Goal: Task Accomplishment & Management: Complete application form

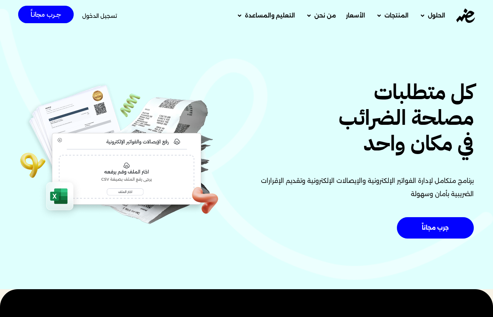
click at [106, 16] on span "تسجيل الدخول" at bounding box center [99, 15] width 35 height 5
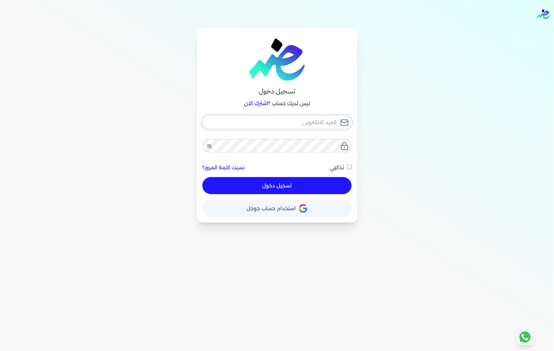
type input "[EMAIL_ADDRESS][DOMAIN_NAME]"
click at [256, 181] on button "تسجيل دخول" at bounding box center [276, 185] width 149 height 17
checkbox input "false"
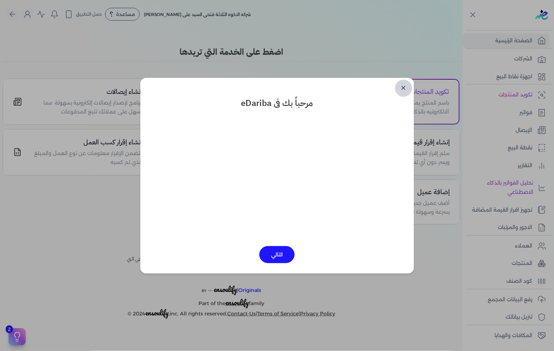
click at [404, 87] on link "✕" at bounding box center [403, 88] width 17 height 17
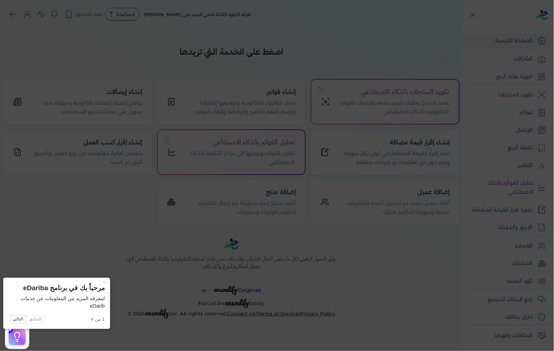
click at [101, 214] on icon at bounding box center [277, 175] width 554 height 351
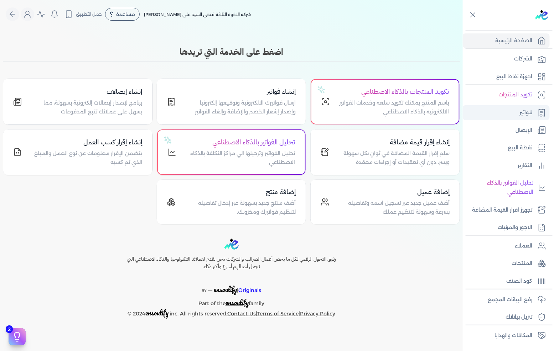
click at [515, 113] on link "فواتير" at bounding box center [506, 112] width 87 height 15
click at [526, 115] on p "فواتير" at bounding box center [526, 112] width 13 height 9
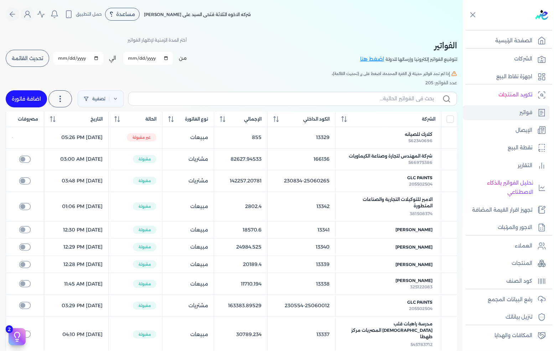
click at [38, 95] on link "اضافة فاتورة" at bounding box center [26, 98] width 41 height 17
select select "EGP"
select select "B"
select select "EGS"
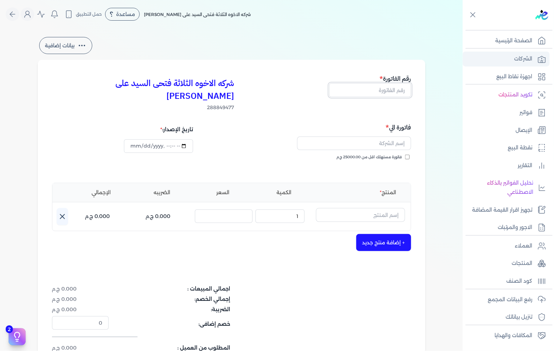
drag, startPoint x: 379, startPoint y: 87, endPoint x: 486, endPoint y: 57, distance: 111.5
click at [379, 87] on input "text" at bounding box center [370, 90] width 82 height 14
type input "13343"
click at [405, 155] on div "فاتورة مستهلك اقل من 25000.00 ج.م" at bounding box center [322, 165] width 174 height 20
click at [407, 155] on input "فاتورة مستهلك اقل من 25000.00 ج.م" at bounding box center [407, 157] width 5 height 5
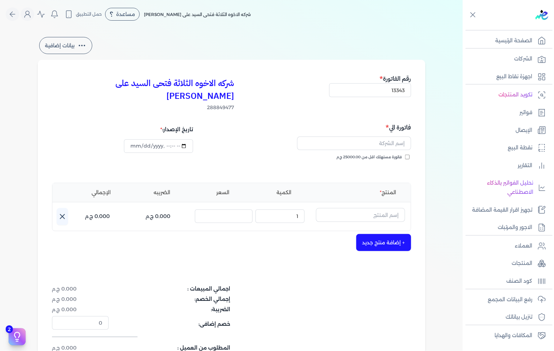
checkbox input "true"
click at [385, 137] on input "text" at bounding box center [354, 144] width 114 height 14
type input "l"
type input "ك"
type input "[PERSON_NAME]"
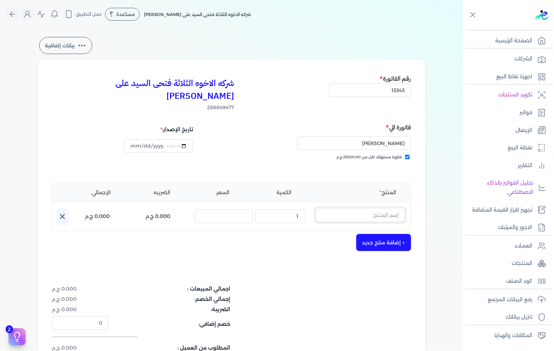
click at [361, 208] on input "text" at bounding box center [360, 215] width 89 height 14
click at [367, 208] on input "text" at bounding box center [360, 215] width 89 height 14
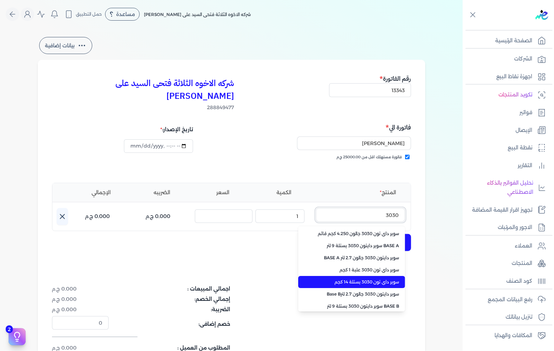
type input "3030"
click at [385, 279] on span "سوبر داي تون 3030 بستلة 14 كجم" at bounding box center [355, 282] width 87 height 6
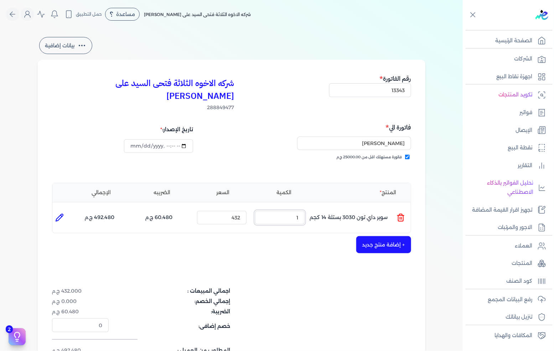
click at [297, 211] on input "1" at bounding box center [279, 218] width 49 height 14
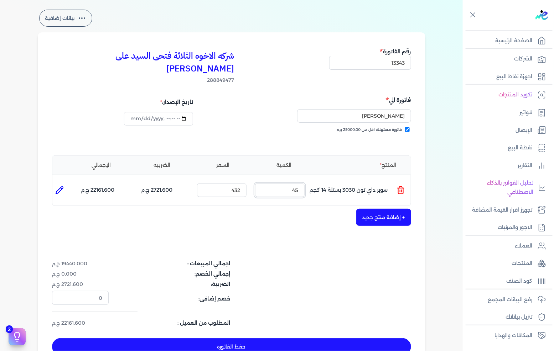
scroll to position [40, 0]
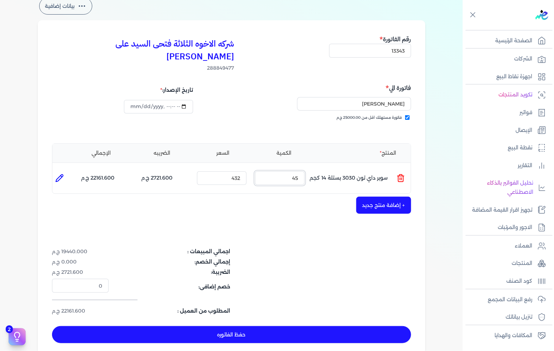
type input "45"
click at [219, 327] on button "حفظ الفاتوره" at bounding box center [231, 335] width 359 height 17
type input "[DATE]"
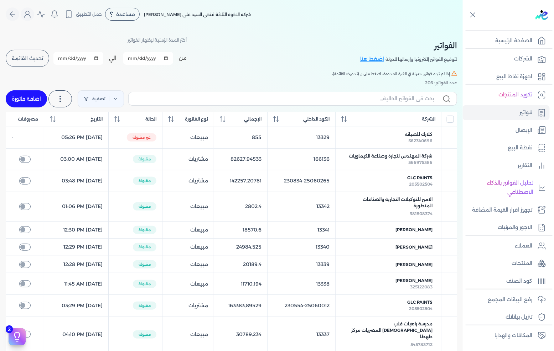
click at [16, 94] on link "اضافة فاتورة" at bounding box center [26, 98] width 41 height 17
select select "EGP"
select select "B"
select select "EGS"
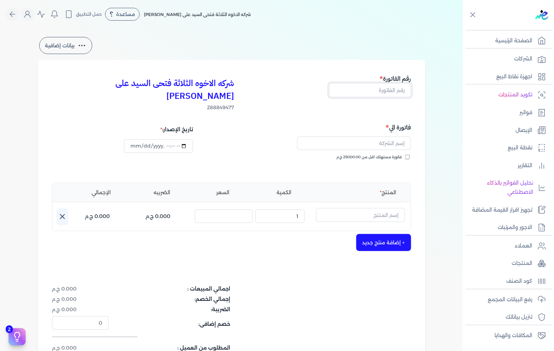
click at [376, 90] on input "text" at bounding box center [370, 90] width 82 height 14
type input "13344"
click at [404, 155] on label "فاتورة مستهلك اقل من 25000.00 ج.م" at bounding box center [372, 158] width 73 height 6
click at [405, 155] on input "فاتورة مستهلك اقل من 25000.00 ج.م" at bounding box center [407, 157] width 5 height 5
checkbox input "true"
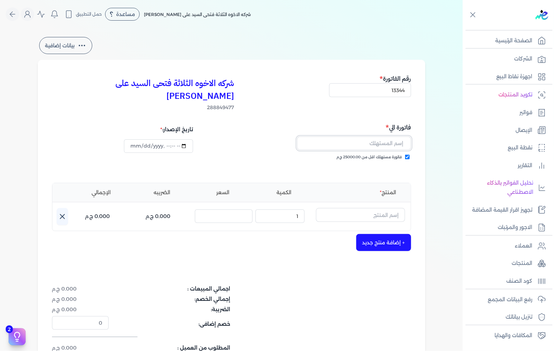
click at [401, 137] on input "text" at bounding box center [354, 144] width 114 height 14
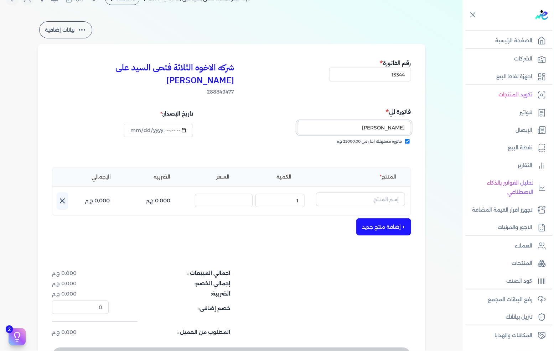
scroll to position [40, 0]
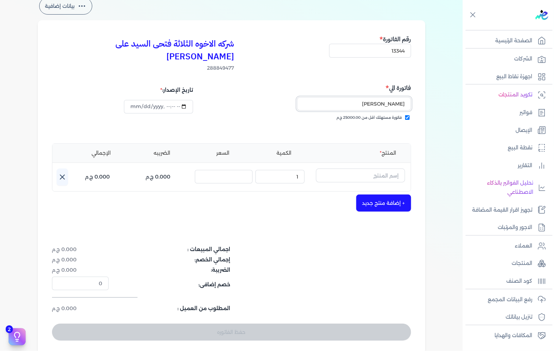
type input "[PERSON_NAME]"
click at [368, 169] on input "text" at bounding box center [360, 176] width 89 height 14
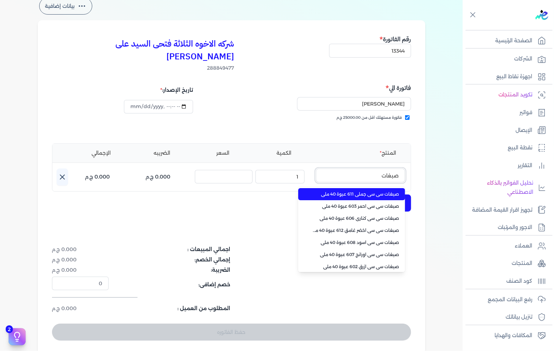
type input "صبغات"
click at [359, 191] on span "صبغات سي سي جملي 611 عبوة 40 ملي" at bounding box center [355, 194] width 87 height 6
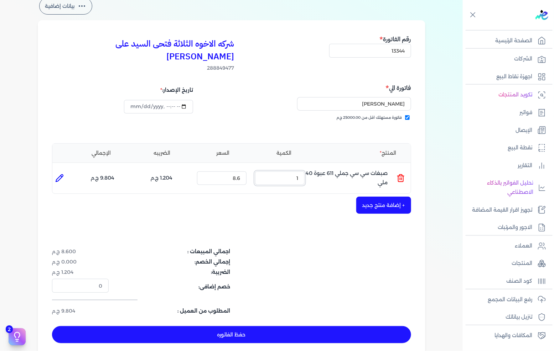
click at [286, 172] on input "1" at bounding box center [279, 179] width 49 height 14
type input "25"
click at [385, 197] on button "+ إضافة منتج جديد" at bounding box center [383, 205] width 55 height 17
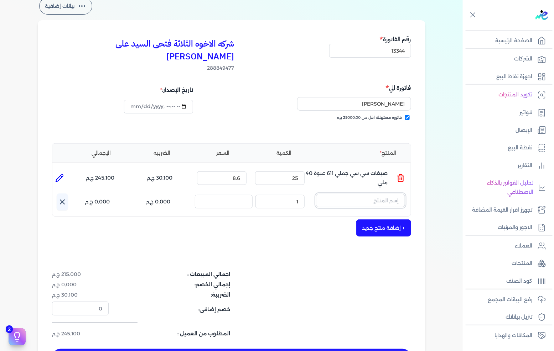
click at [383, 194] on input "text" at bounding box center [360, 201] width 89 height 14
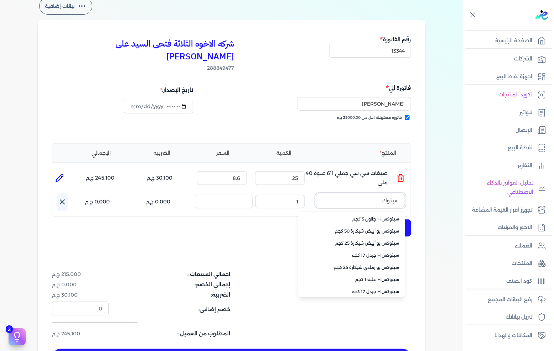
type input "سيتوك"
click at [361, 228] on span "سيتوكس يو أبيض شيكارة 50 كجم" at bounding box center [355, 231] width 87 height 6
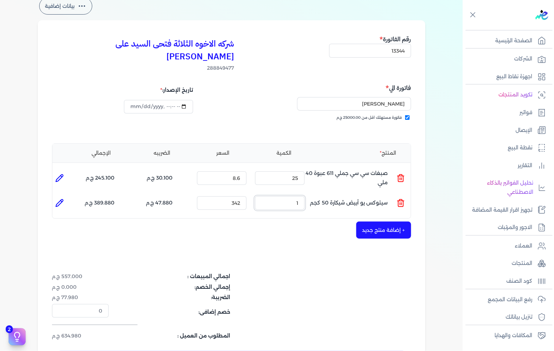
click at [296, 197] on input "1" at bounding box center [279, 204] width 49 height 14
type input "4"
type input "0"
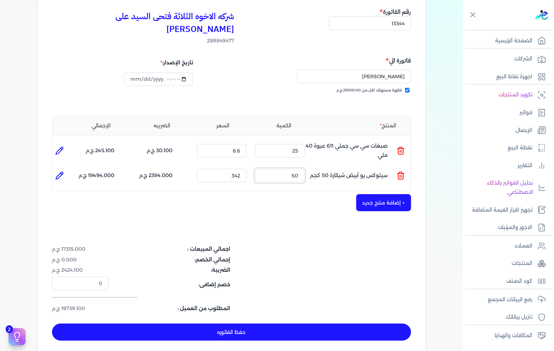
scroll to position [79, 0]
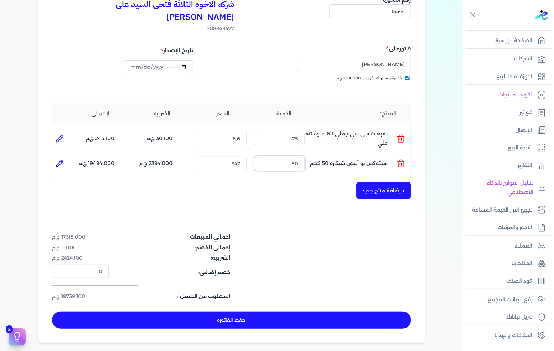
type input "50"
click at [268, 312] on button "حفظ الفاتوره" at bounding box center [231, 320] width 359 height 17
type input "[DATE]"
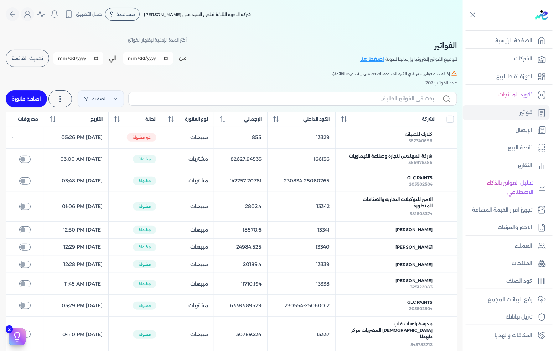
click at [34, 92] on link "اضافة فاتورة" at bounding box center [26, 98] width 41 height 17
select select "EGP"
select select "B"
select select "EGS"
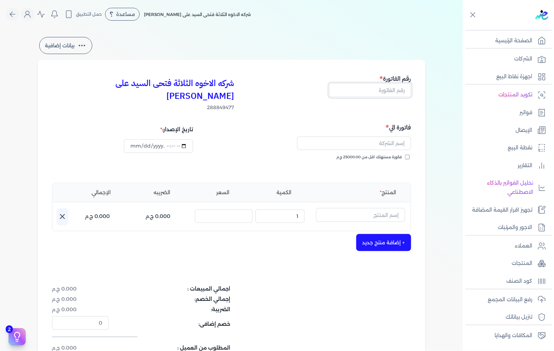
drag, startPoint x: 380, startPoint y: 90, endPoint x: 421, endPoint y: 84, distance: 41.4
click at [380, 90] on input "text" at bounding box center [370, 90] width 82 height 14
type input "13345"
click at [355, 155] on span "فاتورة مستهلك اقل من 25000.00 ج.م" at bounding box center [369, 158] width 66 height 6
click at [405, 155] on input "فاتورة مستهلك اقل من 25000.00 ج.م" at bounding box center [407, 157] width 5 height 5
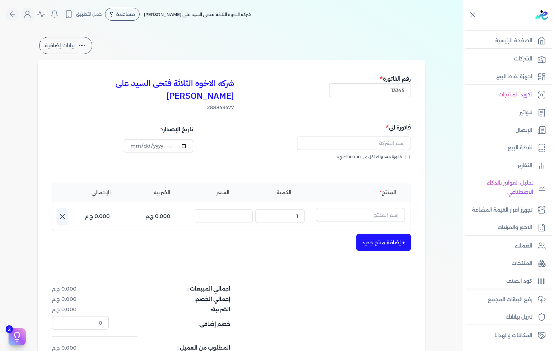
checkbox input "true"
click at [378, 137] on input "text" at bounding box center [354, 144] width 114 height 14
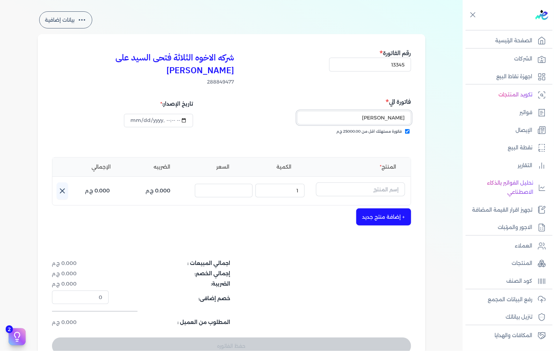
scroll to position [40, 0]
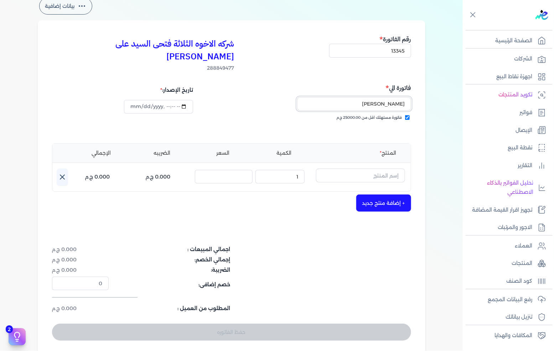
type input "[PERSON_NAME]"
click at [347, 169] on input "text" at bounding box center [360, 176] width 89 height 14
type input "سيتو"
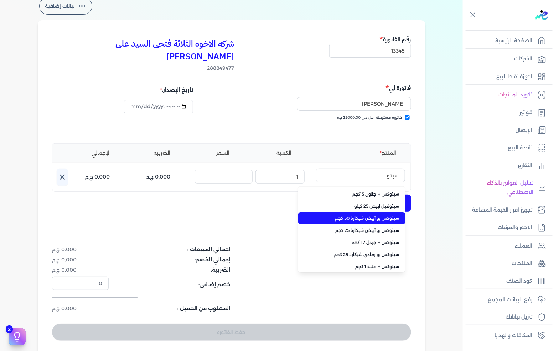
click at [354, 215] on span "سيتوكس يو أبيض شيكارة 50 كجم" at bounding box center [355, 218] width 87 height 6
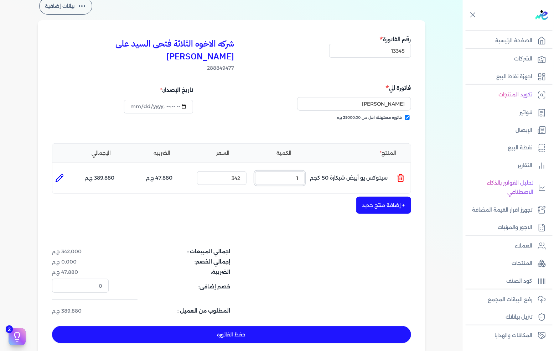
click at [280, 172] on input "1" at bounding box center [279, 179] width 49 height 14
drag, startPoint x: 280, startPoint y: 159, endPoint x: 553, endPoint y: 166, distance: 273.9
click at [312, 169] on ul "المنتج : سيتوكس يو أبيض شيكارة 50 كجم الكمية : 1 السعر : 342 الضريبه : 47.880 ج…" at bounding box center [231, 178] width 358 height 19
type input "50"
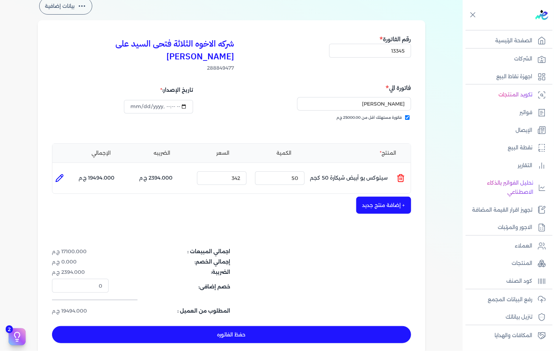
click at [377, 197] on button "+ إضافة منتج جديد" at bounding box center [383, 205] width 55 height 17
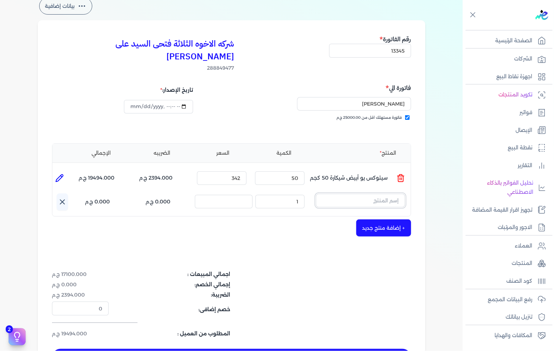
click at [377, 194] on input "text" at bounding box center [360, 201] width 89 height 14
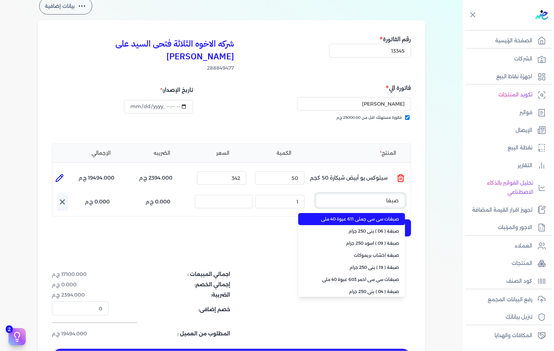
type input "صبغات"
click at [360, 216] on span "صبغات سي سي جملي 611 عبوة 40 ملي" at bounding box center [355, 219] width 87 height 6
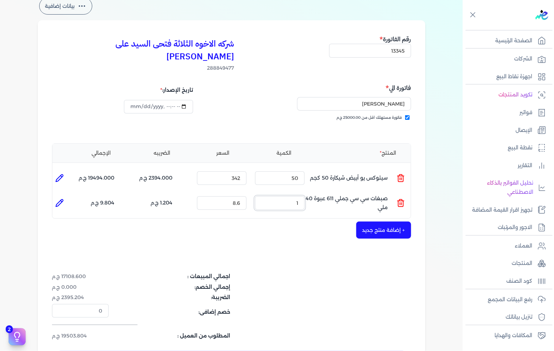
click at [294, 197] on input "1" at bounding box center [279, 204] width 49 height 14
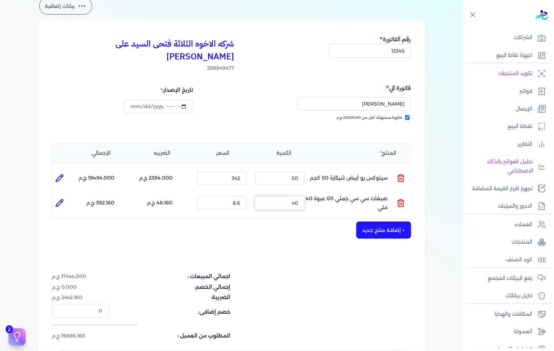
scroll to position [30, 0]
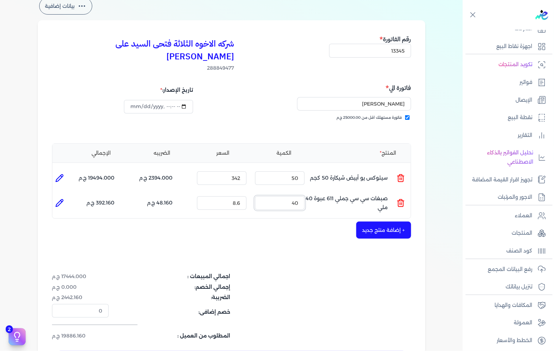
type input "40"
click at [369, 222] on button "+ إضافة منتج جديد" at bounding box center [383, 230] width 55 height 17
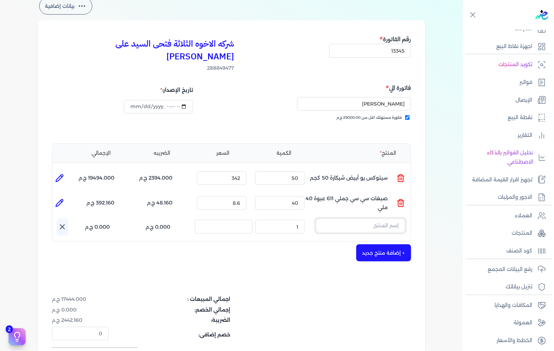
click at [369, 219] on input "text" at bounding box center [360, 226] width 89 height 14
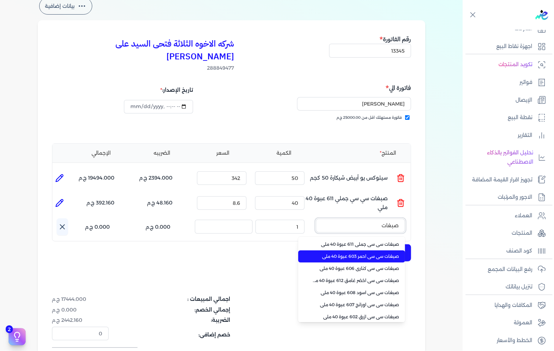
type input "صبغات"
click at [358, 251] on li "صبغات سي سي احمر 603 عبوة 40 ملي" at bounding box center [351, 257] width 107 height 12
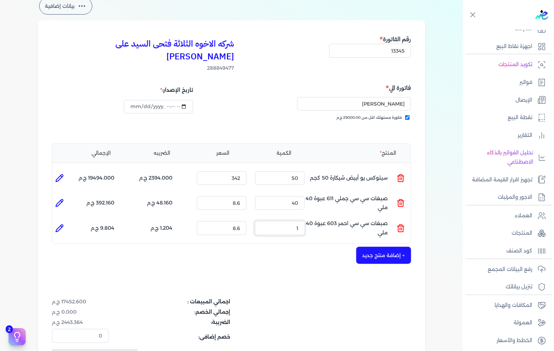
click at [294, 221] on input "1" at bounding box center [279, 228] width 49 height 14
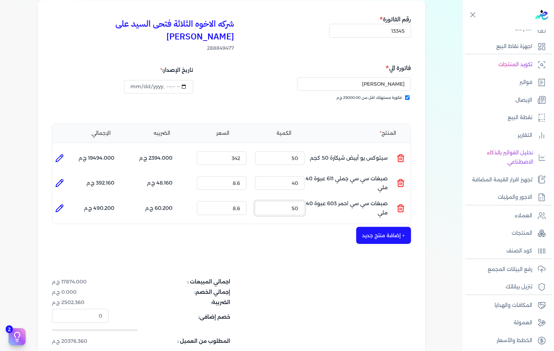
scroll to position [79, 0]
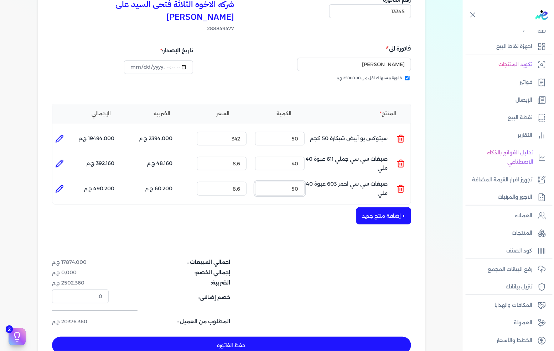
type input "50"
click at [262, 337] on button "حفظ الفاتوره" at bounding box center [231, 345] width 359 height 17
type input "[DATE]"
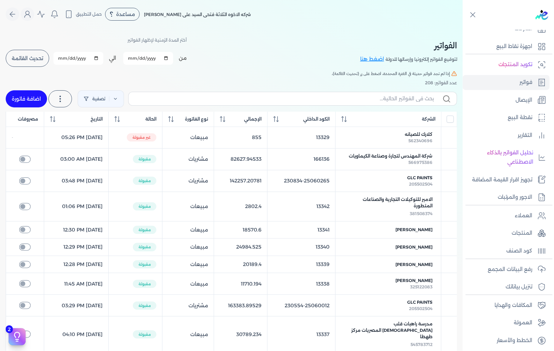
click at [20, 93] on link "اضافة فاتورة" at bounding box center [26, 98] width 41 height 17
select select "EGP"
select select "B"
select select "EGS"
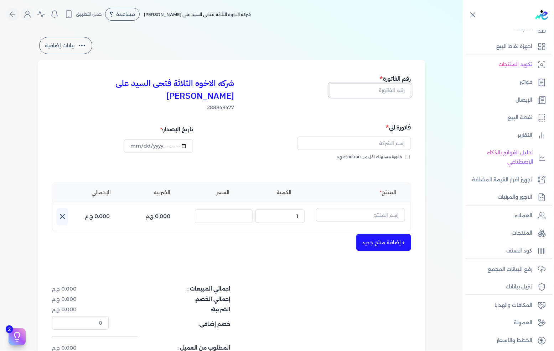
drag, startPoint x: 398, startPoint y: 87, endPoint x: 553, endPoint y: 87, distance: 155.6
click at [398, 87] on input "text" at bounding box center [370, 90] width 82 height 14
type input "13346"
click at [363, 155] on span "فاتورة مستهلك اقل من 25000.00 ج.م" at bounding box center [369, 158] width 66 height 6
click at [405, 155] on input "فاتورة مستهلك اقل من 25000.00 ج.م" at bounding box center [407, 157] width 5 height 5
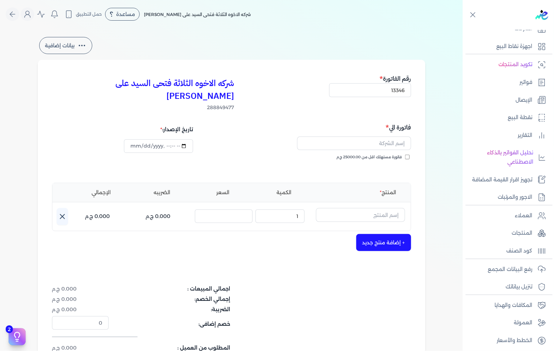
checkbox input "true"
click at [366, 137] on input "text" at bounding box center [354, 144] width 114 height 14
click at [390, 137] on input "[PERSON_NAME] السيد" at bounding box center [354, 144] width 114 height 14
type input "[PERSON_NAME]"
click at [381, 208] on input "text" at bounding box center [360, 215] width 89 height 14
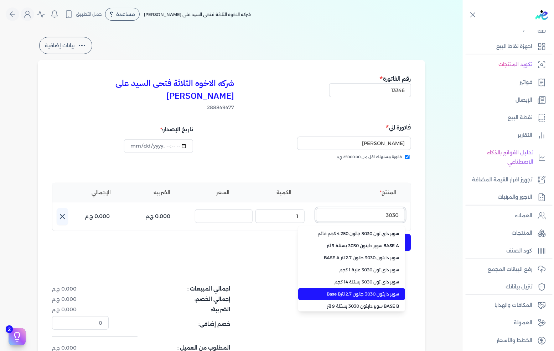
type input "3030"
click at [354, 279] on span "سوبر داي تون 3030 بستلة 14 كجم" at bounding box center [355, 282] width 87 height 6
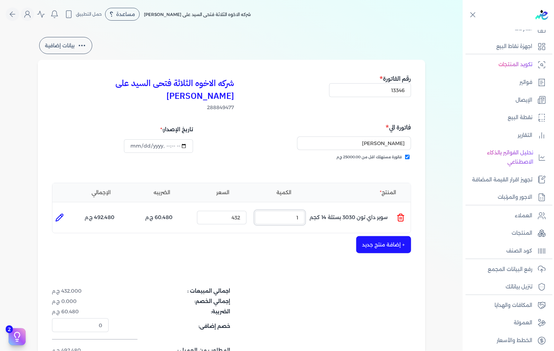
click at [296, 211] on input "1" at bounding box center [279, 218] width 49 height 14
type input "4"
type input "0"
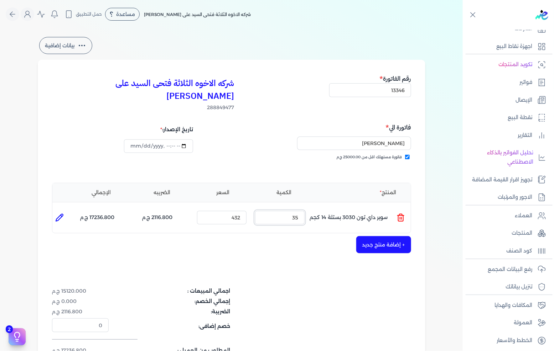
type input "35"
click at [384, 236] on button "+ إضافة منتج جديد" at bounding box center [383, 244] width 55 height 17
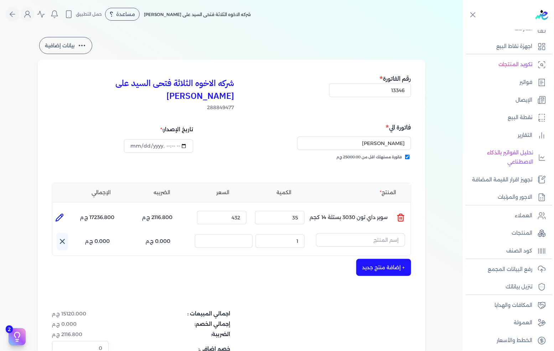
click at [384, 234] on input "text" at bounding box center [360, 241] width 89 height 14
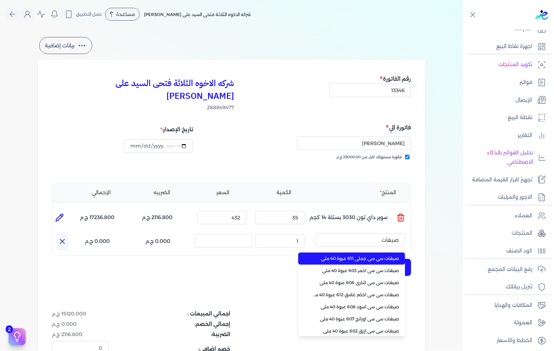
type input "صبغات"
click at [366, 256] on span "صبغات سي سي جملي 611 عبوة 40 ملي" at bounding box center [355, 259] width 87 height 6
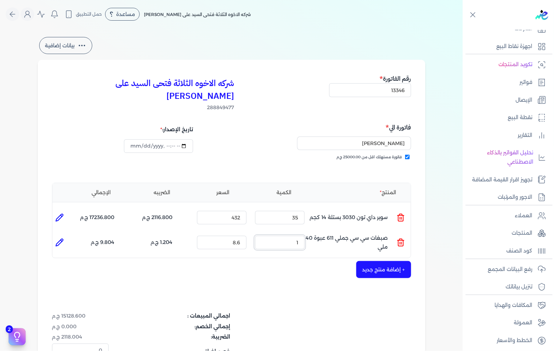
click at [286, 236] on input "1" at bounding box center [279, 243] width 49 height 14
drag, startPoint x: 286, startPoint y: 232, endPoint x: 413, endPoint y: 232, distance: 126.8
click at [293, 236] on input "1" at bounding box center [279, 243] width 49 height 14
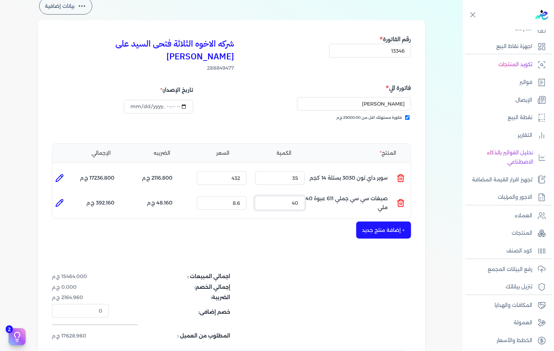
type input "40"
click at [360, 225] on button "+ إضافة منتج جديد" at bounding box center [383, 230] width 55 height 17
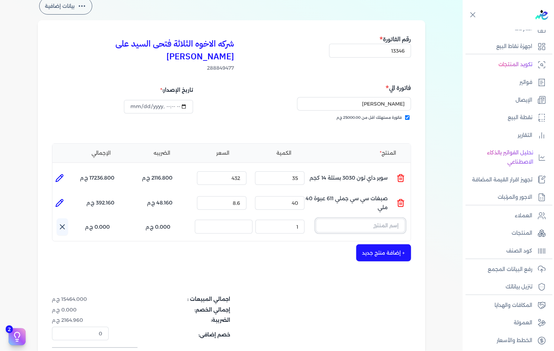
click at [372, 219] on input "text" at bounding box center [360, 226] width 89 height 14
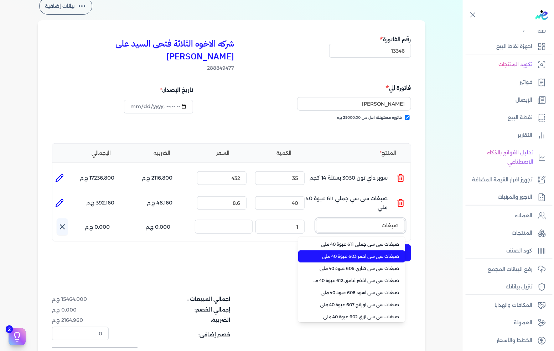
type input "صبغات"
click at [358, 254] on span "صبغات سي سي احمر 603 عبوة 40 ملي" at bounding box center [355, 257] width 87 height 6
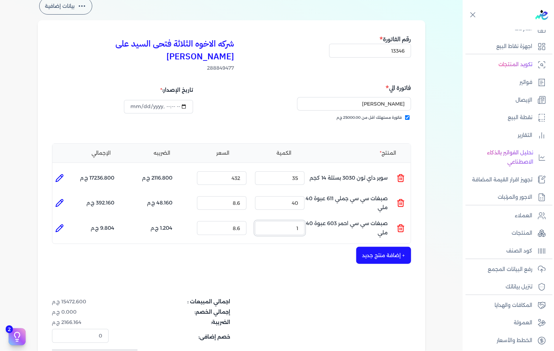
click at [296, 221] on input "1" at bounding box center [279, 228] width 49 height 14
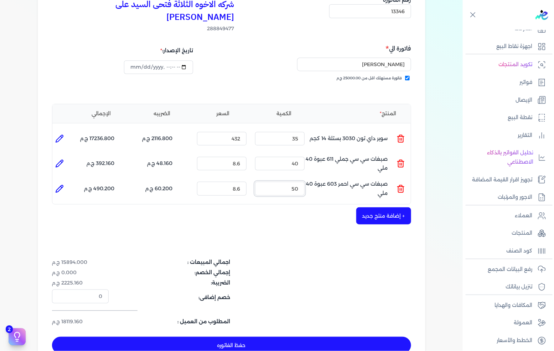
type input "50"
click at [385, 208] on button "+ إضافة منتج جديد" at bounding box center [383, 216] width 55 height 17
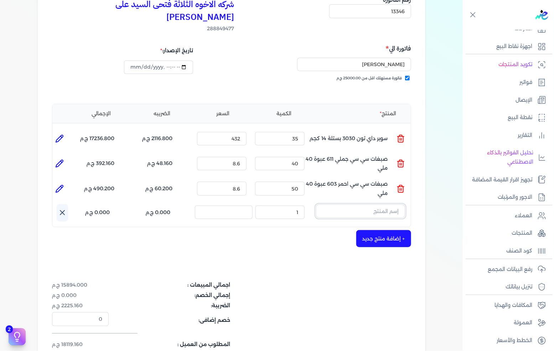
click at [383, 205] on input "text" at bounding box center [360, 212] width 89 height 14
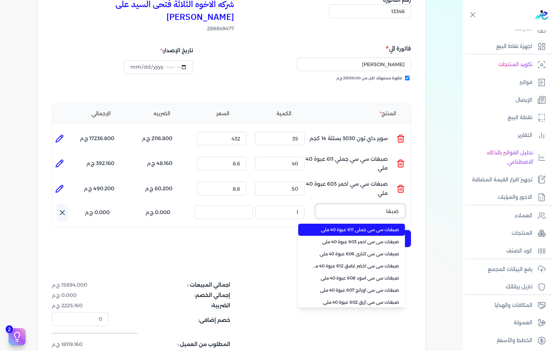
type input "صبغات"
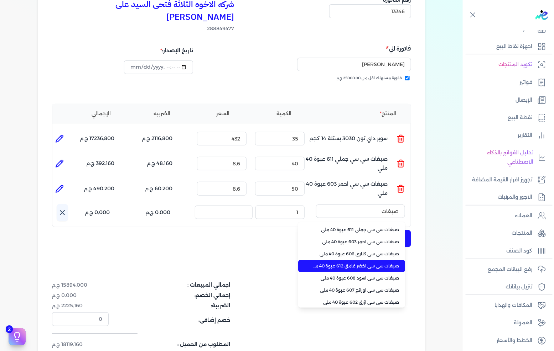
click at [357, 263] on span "صبغات سي سي اخضر غامق 612 عبوة 40 ملي" at bounding box center [355, 266] width 87 height 6
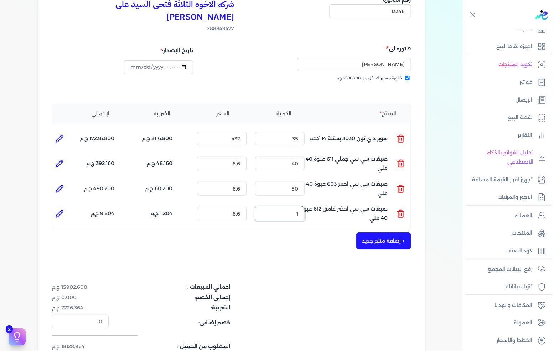
click at [288, 207] on input "1" at bounding box center [279, 214] width 49 height 14
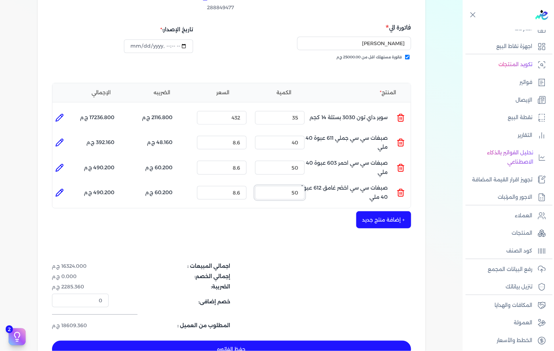
scroll to position [119, 0]
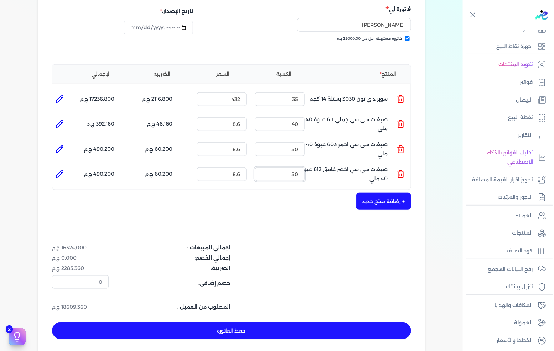
type input "50"
click at [269, 323] on button "حفظ الفاتوره" at bounding box center [231, 331] width 359 height 17
type input "[DATE]"
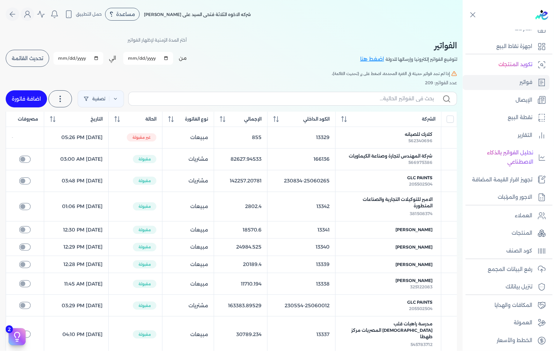
click at [16, 99] on link "اضافة فاتورة" at bounding box center [26, 98] width 41 height 17
select select "EGP"
select select "B"
select select "EGS"
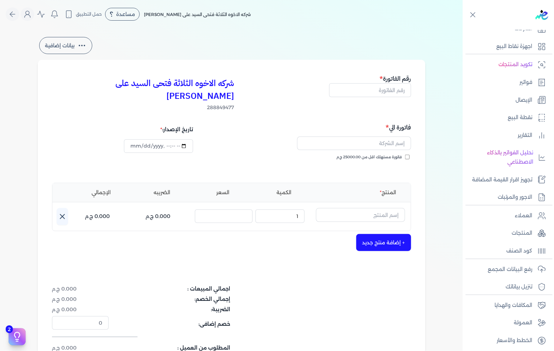
click at [376, 82] on h5 "رقم الفاتورة" at bounding box center [370, 78] width 82 height 9
drag, startPoint x: 406, startPoint y: 89, endPoint x: 553, endPoint y: 78, distance: 147.8
click at [405, 89] on input "text" at bounding box center [370, 90] width 82 height 14
type input "13347"
click at [402, 155] on span "فاتورة مستهلك اقل من 25000.00 ج.م" at bounding box center [369, 158] width 66 height 6
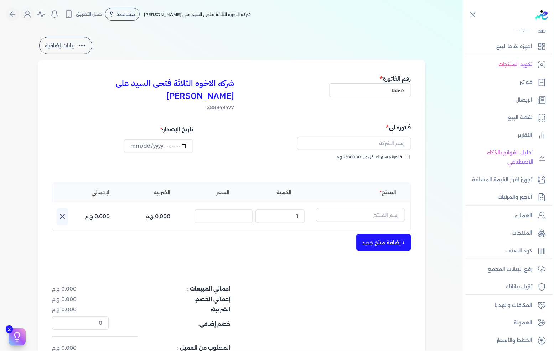
click at [405, 155] on input "فاتورة مستهلك اقل من 25000.00 ج.م" at bounding box center [407, 157] width 5 height 5
checkbox input "true"
click at [402, 137] on input "text" at bounding box center [354, 144] width 114 height 14
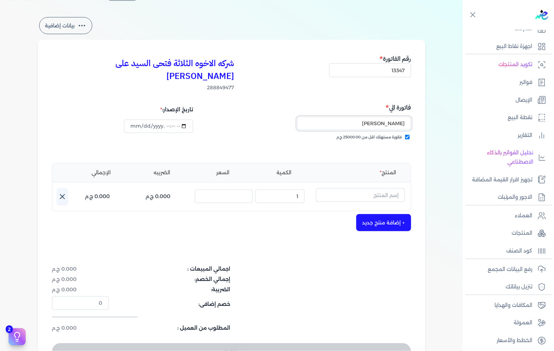
scroll to position [40, 0]
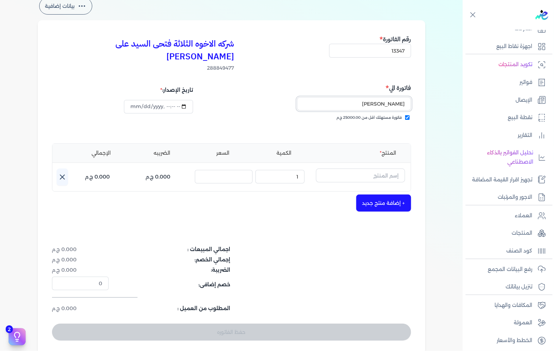
type input "[PERSON_NAME]"
click at [367, 169] on input "text" at bounding box center [360, 176] width 89 height 14
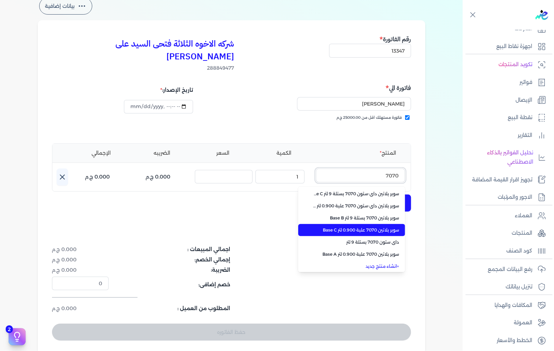
scroll to position [159, 0]
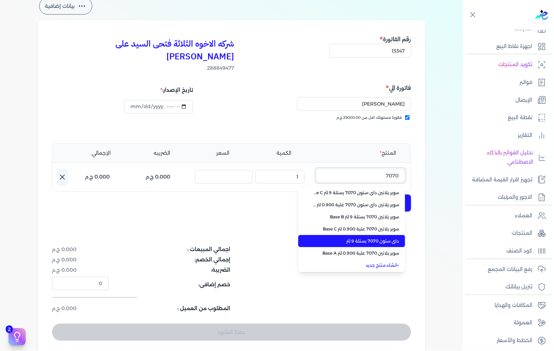
type input "7070"
click at [367, 238] on span "داي ستون 7070 بستلة 9 لتر" at bounding box center [355, 241] width 87 height 6
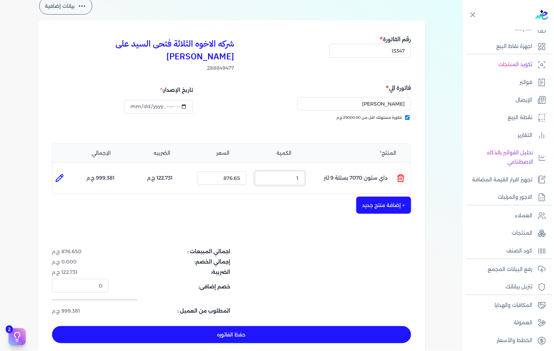
click at [292, 172] on input "1" at bounding box center [279, 179] width 49 height 14
type input "2"
type input "0"
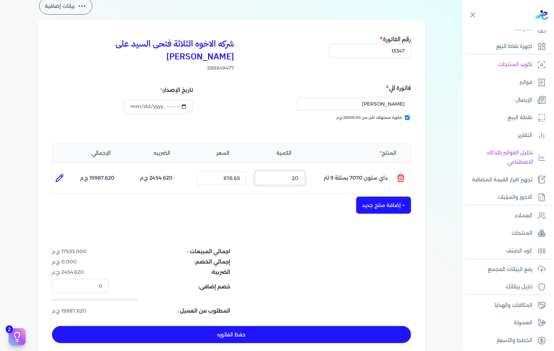
type input "20"
click at [397, 197] on button "+ إضافة منتج جديد" at bounding box center [383, 205] width 55 height 17
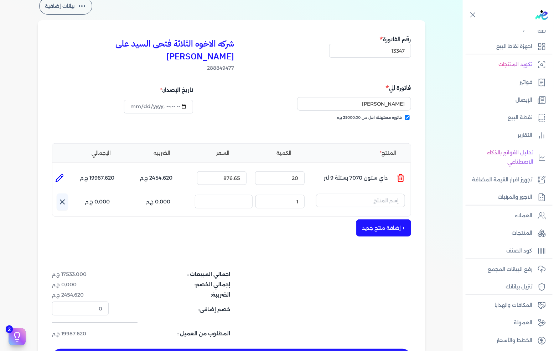
click at [397, 194] on input "text" at bounding box center [360, 201] width 89 height 14
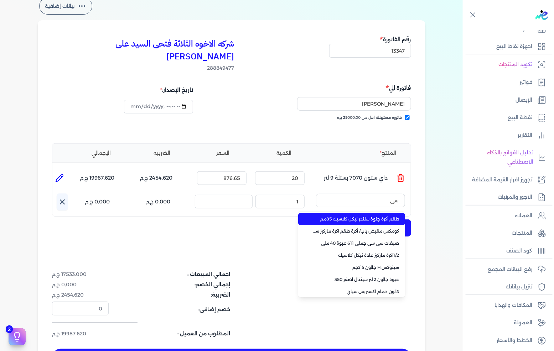
type input "سيت"
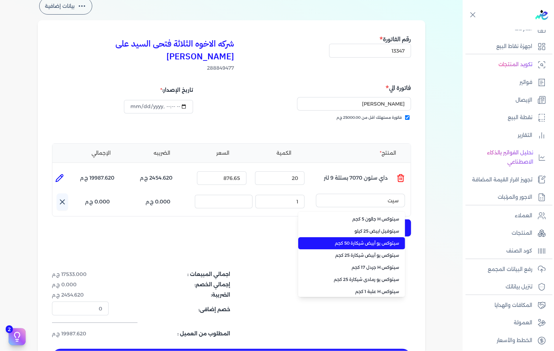
click at [365, 240] on span "سيتوكس يو أبيض شيكارة 50 كجم" at bounding box center [355, 243] width 87 height 6
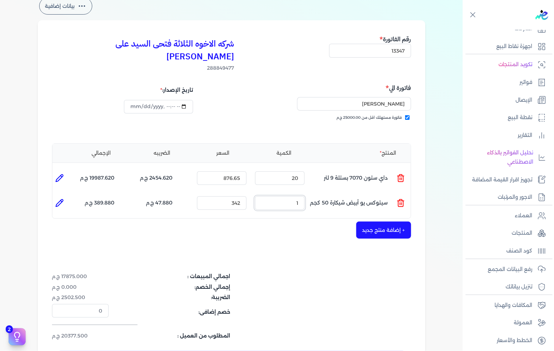
click at [297, 197] on input "1" at bounding box center [279, 204] width 49 height 14
drag, startPoint x: 297, startPoint y: 191, endPoint x: 553, endPoint y: 188, distance: 256.0
click at [297, 197] on input "1" at bounding box center [279, 204] width 49 height 14
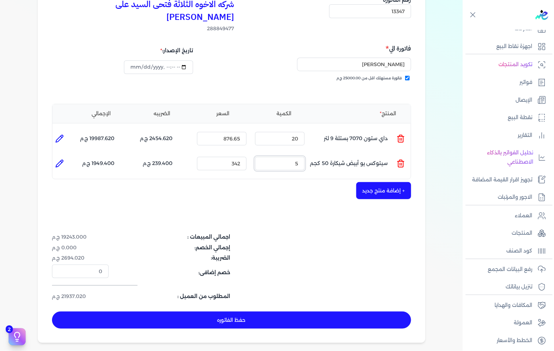
type input "5"
click at [181, 312] on button "حفظ الفاتوره" at bounding box center [231, 320] width 359 height 17
type input "[DATE]"
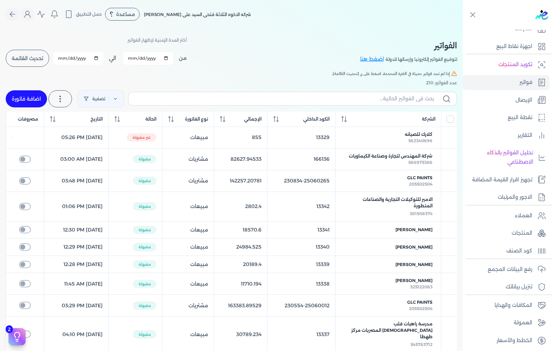
click at [21, 92] on link "اضافة فاتورة" at bounding box center [26, 98] width 41 height 17
select select "EGP"
select select "B"
select select "EGS"
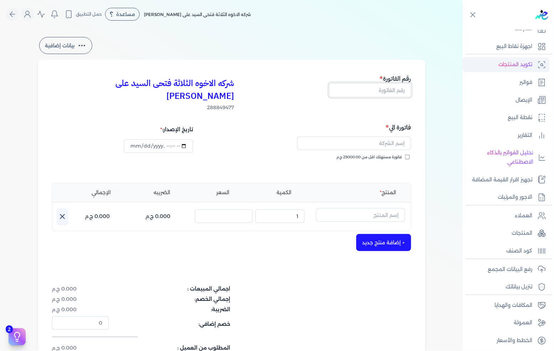
drag, startPoint x: 379, startPoint y: 88, endPoint x: 519, endPoint y: 67, distance: 141.9
click at [379, 88] on input "text" at bounding box center [370, 90] width 82 height 14
type input "13348"
click at [381, 155] on span "فاتورة مستهلك اقل من 25000.00 ج.م" at bounding box center [369, 158] width 66 height 6
click at [405, 155] on input "فاتورة مستهلك اقل من 25000.00 ج.م" at bounding box center [407, 157] width 5 height 5
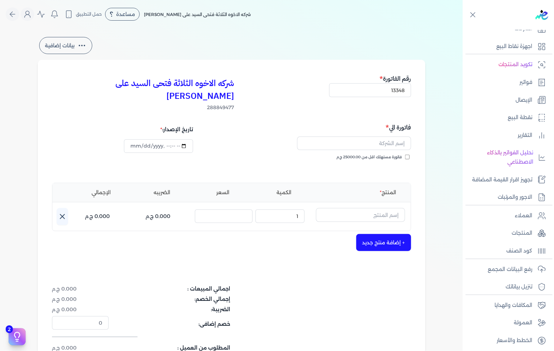
checkbox input "true"
click at [389, 137] on input "text" at bounding box center [354, 144] width 114 height 14
type input "[PERSON_NAME]"
drag, startPoint x: 375, startPoint y: 201, endPoint x: 377, endPoint y: 197, distance: 5.4
click at [374, 208] on input "text" at bounding box center [360, 215] width 89 height 14
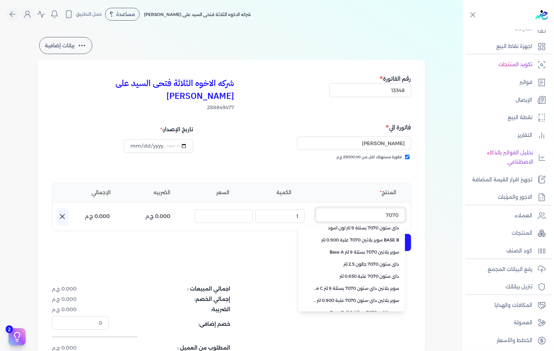
scroll to position [159, 0]
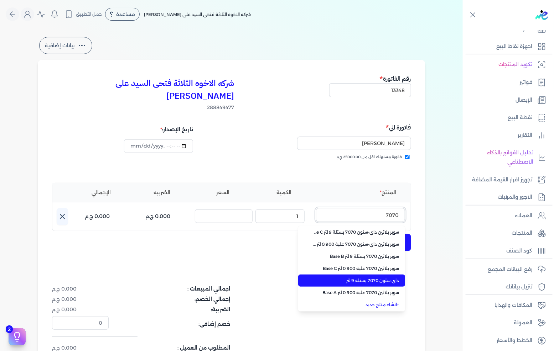
type input "7070"
click at [345, 278] on span "داي ستون 7070 بستلة 9 لتر" at bounding box center [355, 281] width 87 height 6
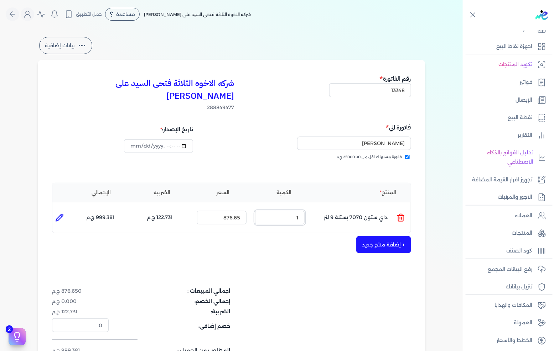
click at [286, 211] on input "1" at bounding box center [279, 218] width 49 height 14
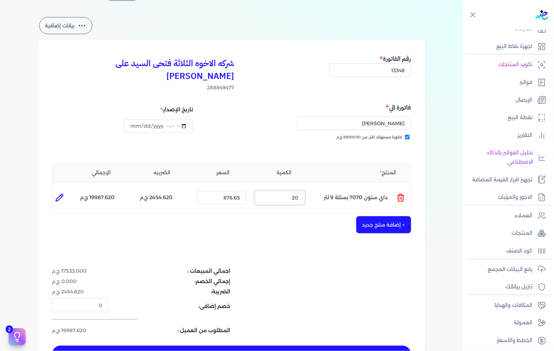
scroll to position [40, 0]
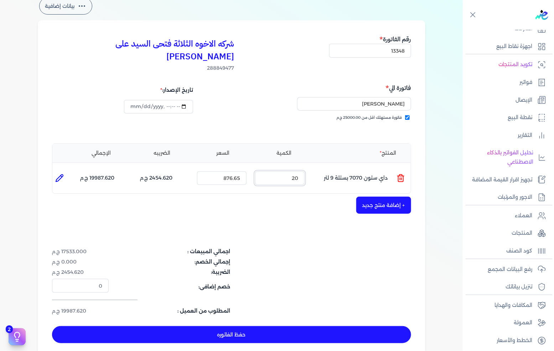
type input "20"
click at [385, 197] on button "+ إضافة منتج جديد" at bounding box center [383, 205] width 55 height 17
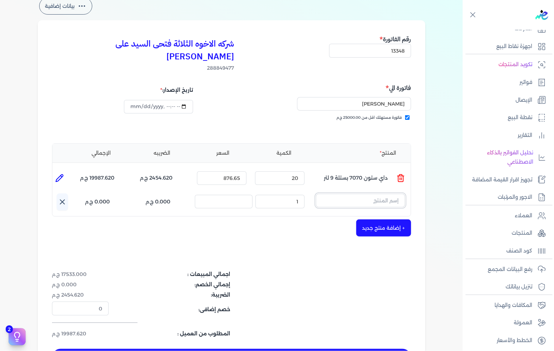
click at [385, 194] on input "text" at bounding box center [360, 201] width 89 height 14
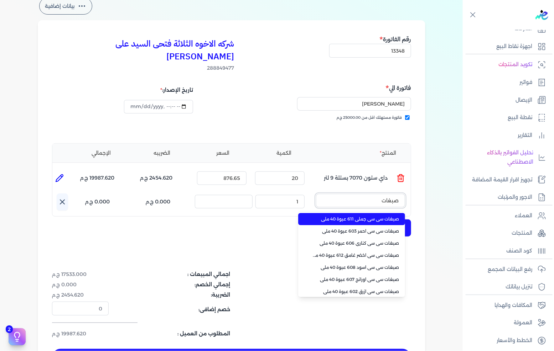
type input "صبغات"
click at [370, 213] on li "صبغات سي سي جملي 611 عبوة 40 ملي" at bounding box center [351, 219] width 107 height 12
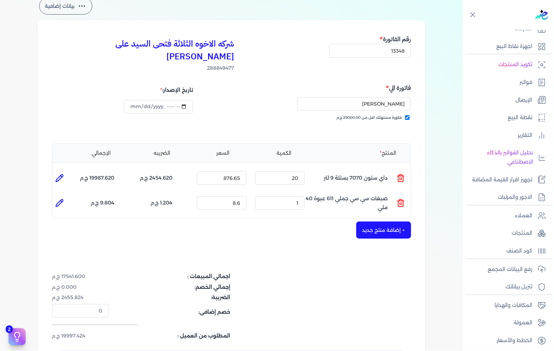
click at [287, 194] on div "الكمية : 1" at bounding box center [279, 203] width 55 height 19
click at [287, 197] on input "1" at bounding box center [279, 204] width 49 height 14
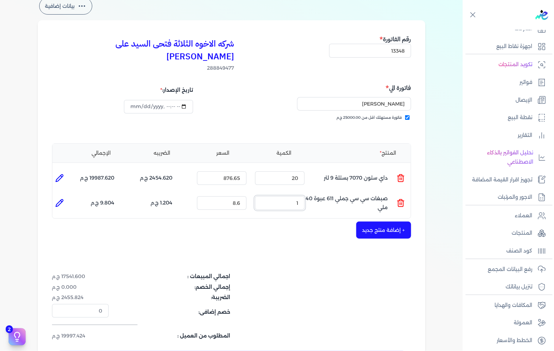
click at [289, 197] on input "1" at bounding box center [279, 204] width 49 height 14
type input "45"
drag, startPoint x: 407, startPoint y: 227, endPoint x: 393, endPoint y: 216, distance: 18.0
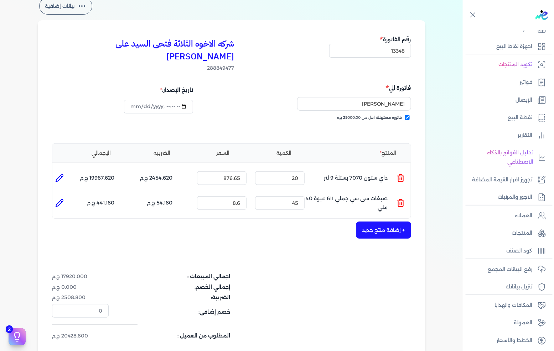
click at [407, 227] on div "شركه الاخوه الثلاثة فتحى السيد على [PERSON_NAME] 288849477 رقم الفاتورة 13348 ف…" at bounding box center [231, 201] width 387 height 362
click at [393, 222] on button "+ إضافة منتج جديد" at bounding box center [383, 230] width 55 height 17
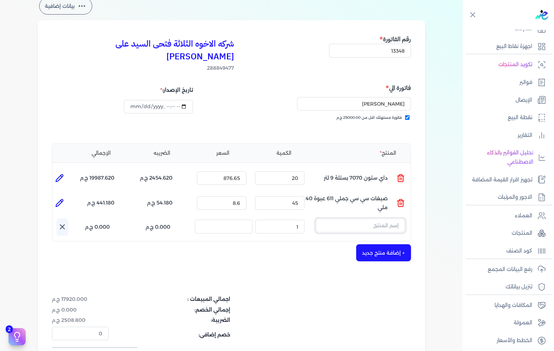
click at [390, 219] on input "text" at bounding box center [360, 226] width 89 height 14
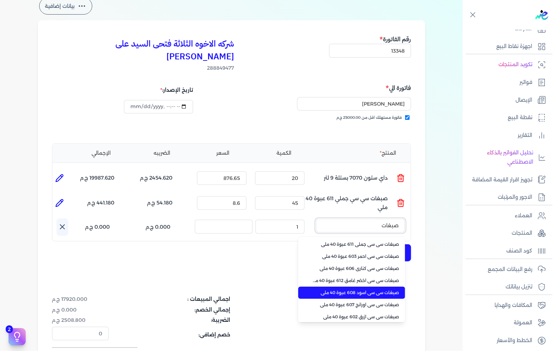
type input "صبغات"
click at [371, 290] on span "صبغات سي سي اسود 608 عبوة 40 ملي" at bounding box center [355, 293] width 87 height 6
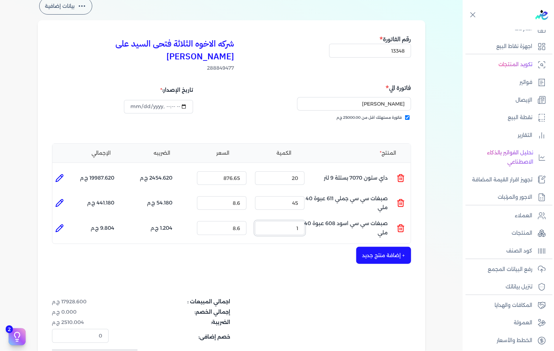
click at [290, 221] on input "1" at bounding box center [279, 228] width 49 height 14
drag, startPoint x: 290, startPoint y: 214, endPoint x: 553, endPoint y: 230, distance: 263.7
click at [293, 221] on input "1" at bounding box center [279, 228] width 49 height 14
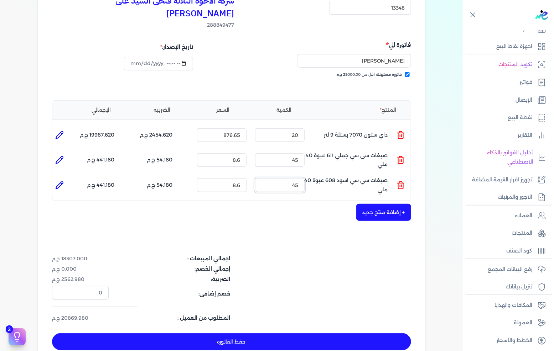
scroll to position [119, 0]
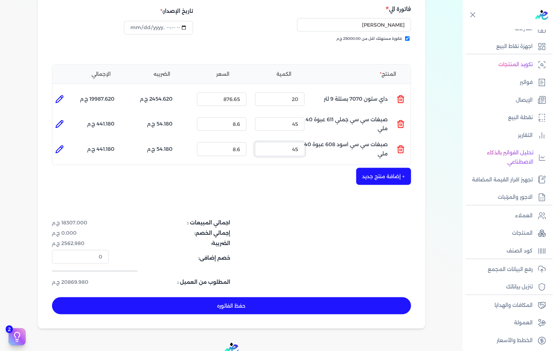
type input "45"
click at [270, 298] on button "حفظ الفاتوره" at bounding box center [231, 306] width 359 height 17
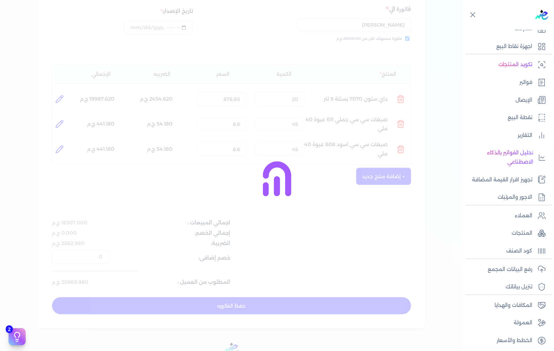
type input "[DATE]"
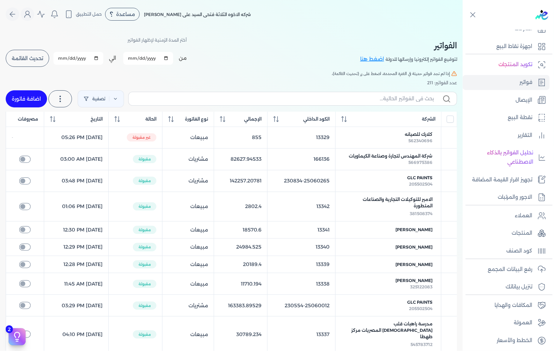
click at [38, 91] on link "اضافة فاتورة" at bounding box center [26, 98] width 41 height 17
select select "EGP"
select select "B"
select select "EGS"
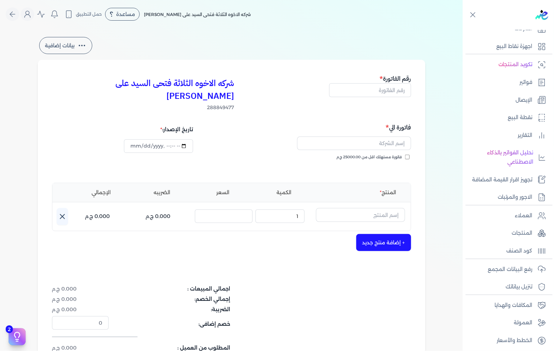
click at [362, 80] on h5 "رقم الفاتورة" at bounding box center [370, 78] width 82 height 9
click at [367, 87] on input "text" at bounding box center [370, 90] width 82 height 14
type input "13349"
click at [365, 155] on span "فاتورة مستهلك اقل من 25000.00 ج.م" at bounding box center [369, 158] width 66 height 6
click at [405, 155] on input "فاتورة مستهلك اقل من 25000.00 ج.م" at bounding box center [407, 157] width 5 height 5
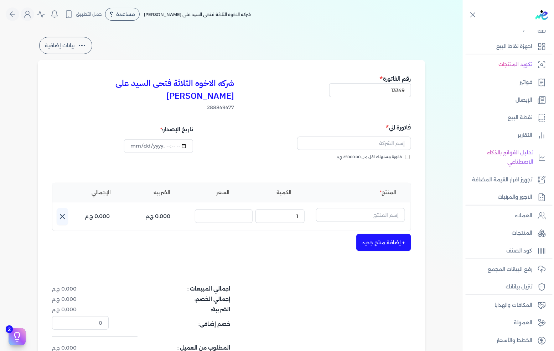
checkbox input "true"
click at [367, 137] on input "text" at bounding box center [354, 144] width 114 height 14
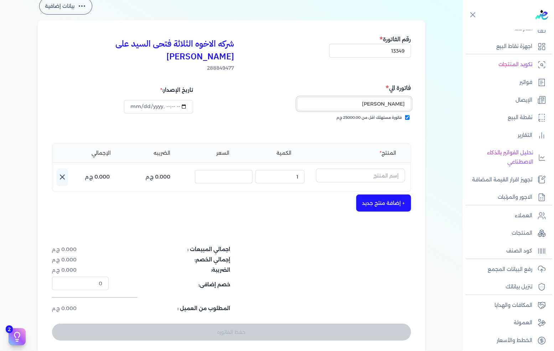
type input "[PERSON_NAME]"
drag, startPoint x: 349, startPoint y: 160, endPoint x: 540, endPoint y: 170, distance: 191.5
click at [349, 169] on input "text" at bounding box center [360, 176] width 89 height 14
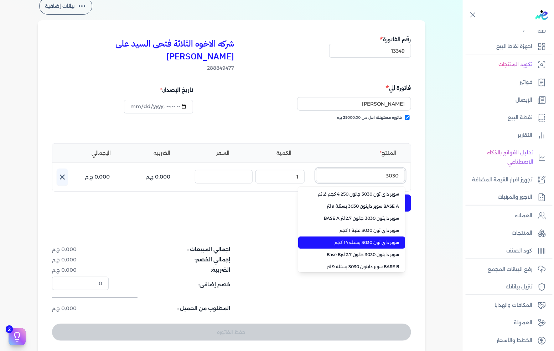
type input "3030"
click at [355, 240] on span "سوبر داي تون 3030 بستلة 14 كجم" at bounding box center [355, 243] width 87 height 6
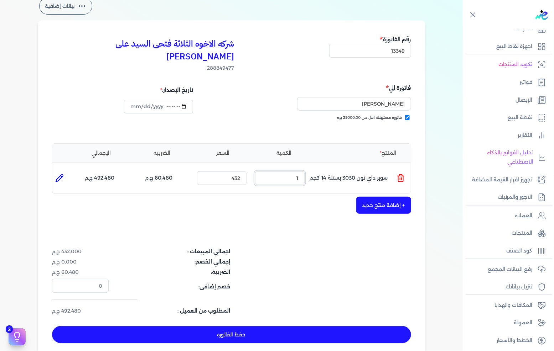
click at [284, 172] on input "1" at bounding box center [279, 179] width 49 height 14
click at [314, 169] on ul "المنتج : سوبر داي تون 3030 بستلة 14 كجم الكمية : 1 السعر : 432 الضريبه : 60.480…" at bounding box center [231, 178] width 358 height 19
type input "20"
click at [391, 197] on button "+ إضافة منتج جديد" at bounding box center [383, 205] width 55 height 17
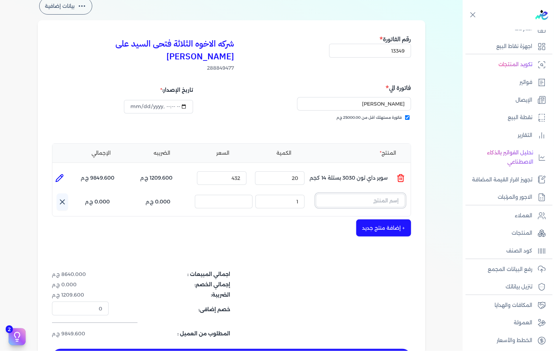
click at [378, 194] on input "text" at bounding box center [360, 201] width 89 height 14
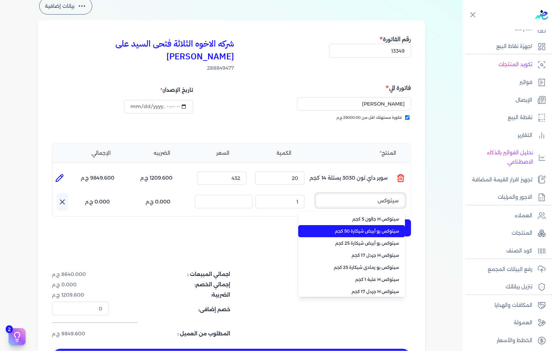
type input "سيتوكس"
click at [361, 228] on span "سيتوكس يو أبيض شيكارة 50 كجم" at bounding box center [355, 231] width 87 height 6
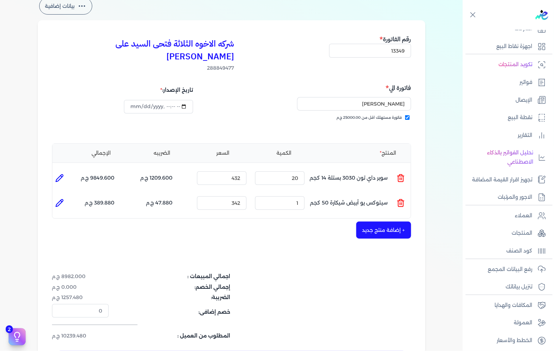
click at [289, 194] on div "الكمية : 1" at bounding box center [279, 203] width 55 height 19
click at [287, 197] on input "1" at bounding box center [279, 204] width 49 height 14
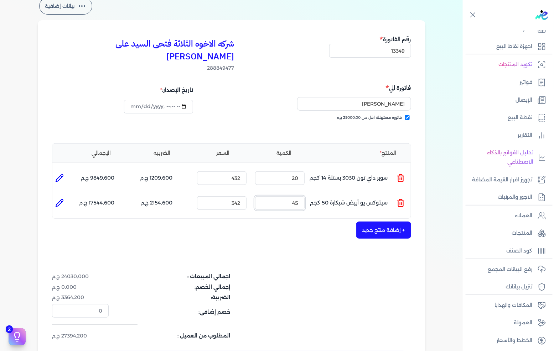
type input "4"
type input "0"
type input "36"
click at [308, 281] on div "اجمالي المبيعات : 20952.000 ج.م إجمالي الخصم: 0.000 ج.م الضريبة: 2933.280 ج.م خ…" at bounding box center [231, 306] width 359 height 67
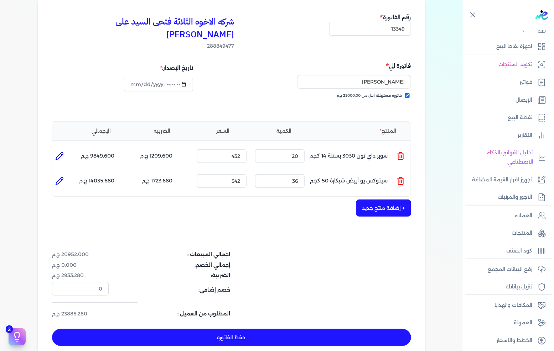
scroll to position [79, 0]
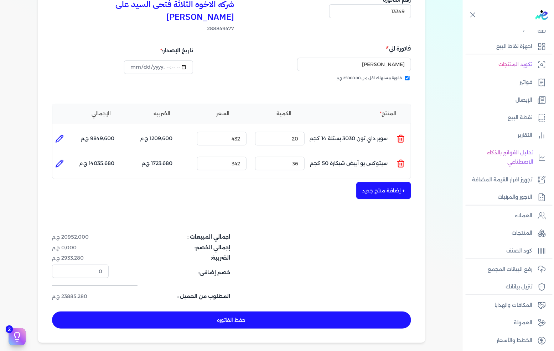
click at [271, 312] on button "حفظ الفاتوره" at bounding box center [231, 320] width 359 height 17
type input "[DATE]"
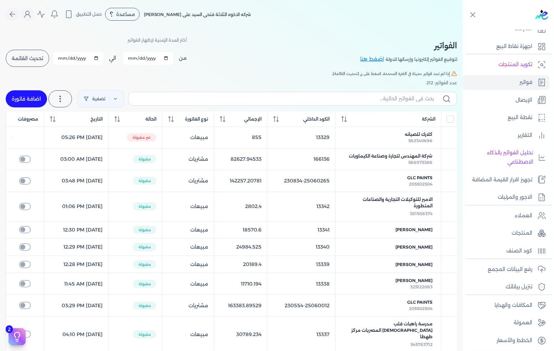
click at [17, 102] on link "اضافة فاتورة" at bounding box center [26, 98] width 41 height 17
select select "EGP"
select select "B"
select select "EGS"
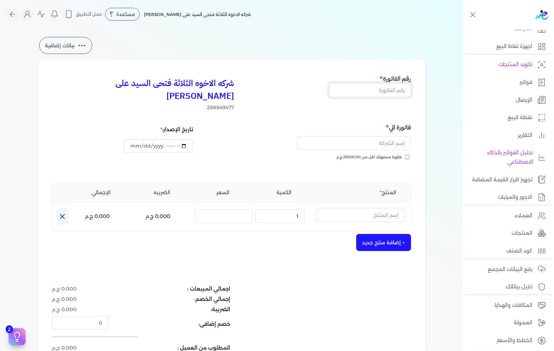
drag, startPoint x: 397, startPoint y: 97, endPoint x: 464, endPoint y: 85, distance: 68.6
click at [397, 97] on input "text" at bounding box center [370, 90] width 82 height 14
type input "13350"
click at [402, 155] on span "فاتورة مستهلك اقل من 25000.00 ج.م" at bounding box center [369, 158] width 66 height 6
click at [405, 155] on input "فاتورة مستهلك اقل من 25000.00 ج.م" at bounding box center [407, 157] width 5 height 5
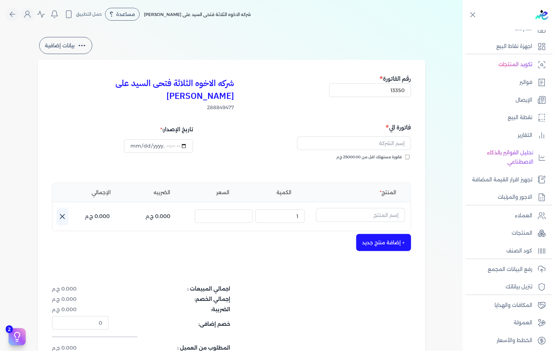
checkbox input "true"
click at [399, 137] on input "text" at bounding box center [354, 144] width 114 height 14
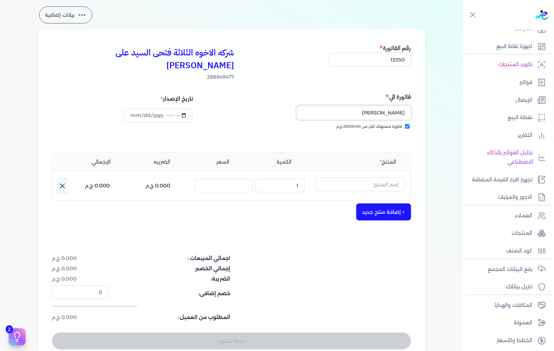
scroll to position [40, 0]
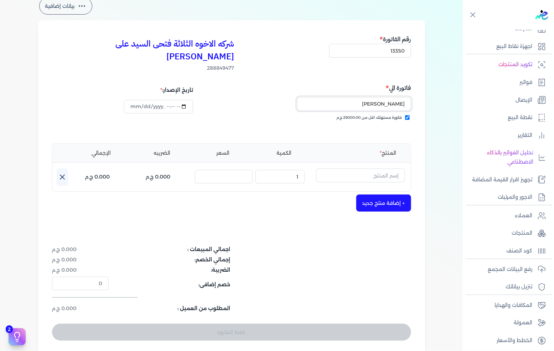
type input "[PERSON_NAME]"
drag, startPoint x: 372, startPoint y: 160, endPoint x: 376, endPoint y: 158, distance: 4.0
click at [372, 169] on input "text" at bounding box center [360, 176] width 89 height 14
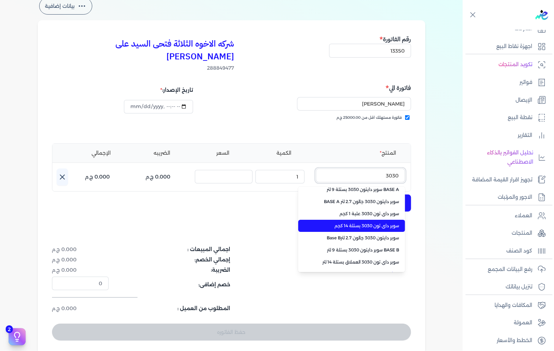
scroll to position [26, 0]
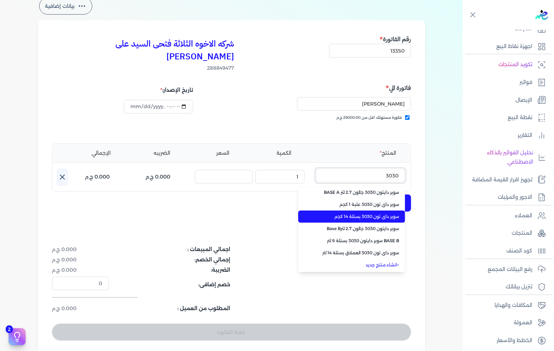
type input "3030"
drag, startPoint x: 368, startPoint y: 203, endPoint x: 343, endPoint y: 202, distance: 24.6
click at [368, 214] on span "سوبر داي تون 3030 بستلة 14 كجم" at bounding box center [355, 217] width 87 height 6
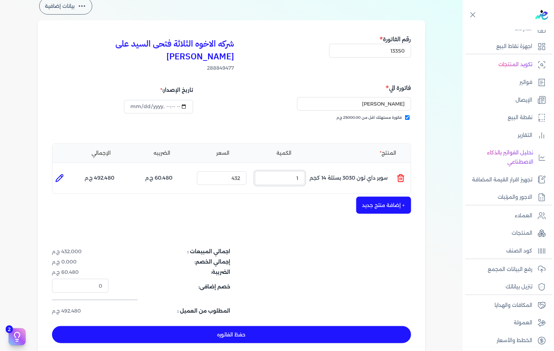
click at [282, 172] on input "1" at bounding box center [279, 179] width 49 height 14
drag, startPoint x: 282, startPoint y: 166, endPoint x: 553, endPoint y: 234, distance: 280.1
click at [283, 172] on input "1" at bounding box center [279, 179] width 49 height 14
type input "20"
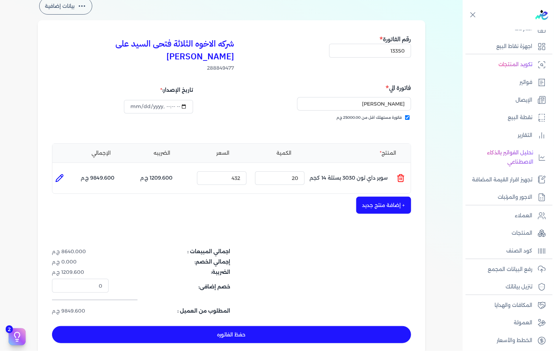
click at [375, 197] on button "+ إضافة منتج جديد" at bounding box center [383, 205] width 55 height 17
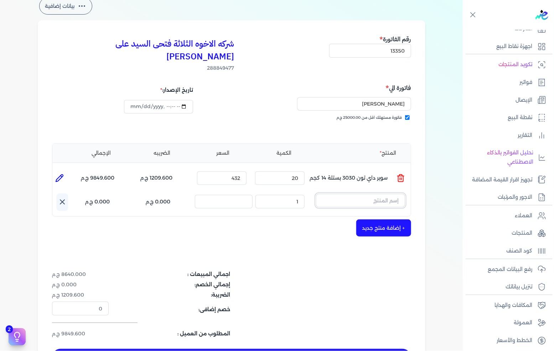
click at [380, 194] on input "text" at bounding box center [360, 201] width 89 height 14
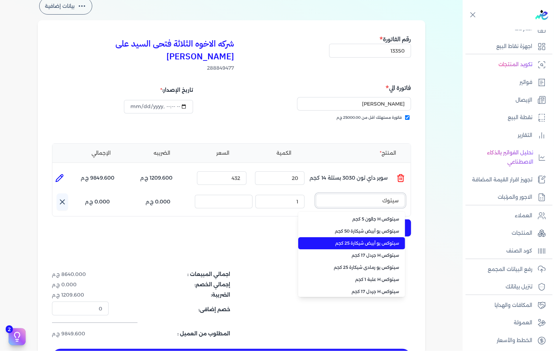
type input "سيتوك"
click at [366, 238] on li "سيتوكس يو أبيض شيكارة 25 كجم" at bounding box center [351, 244] width 107 height 12
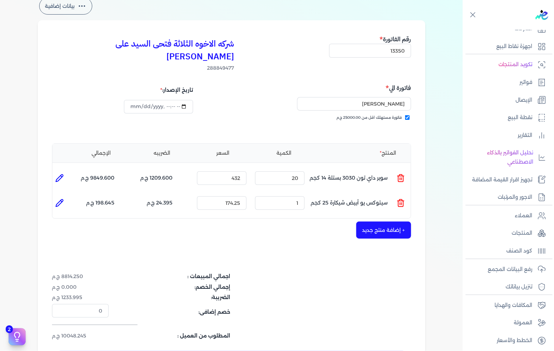
click at [405, 199] on icon at bounding box center [400, 203] width 9 height 9
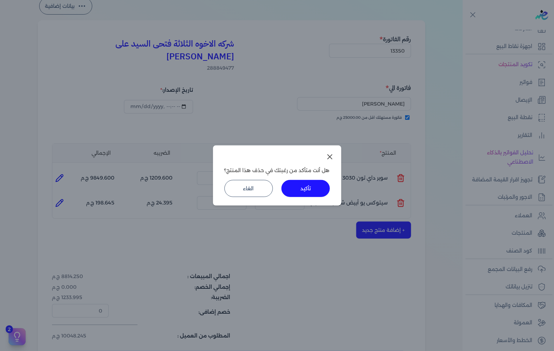
click at [318, 193] on button "تأكيد" at bounding box center [305, 188] width 48 height 17
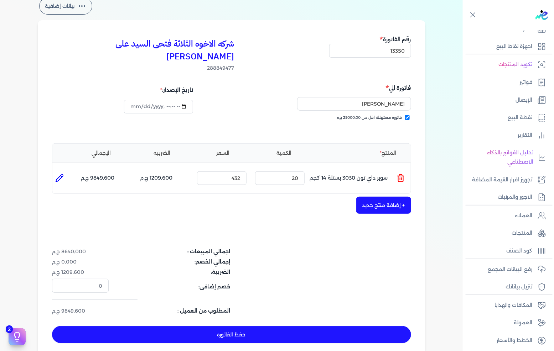
click at [392, 197] on button "+ إضافة منتج جديد" at bounding box center [383, 205] width 55 height 17
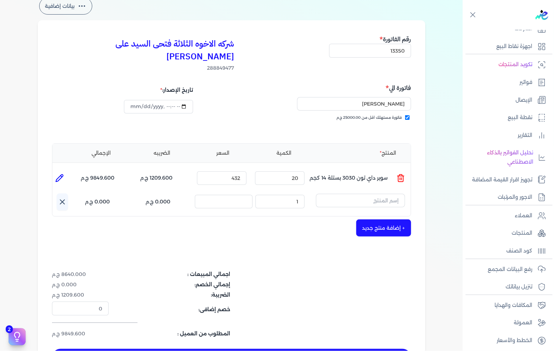
click at [383, 194] on input "text" at bounding box center [360, 201] width 89 height 14
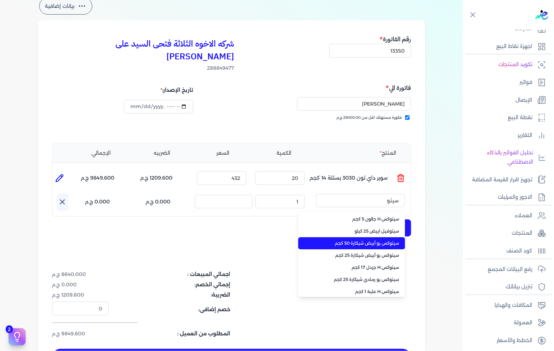
type input "سيتو"
click at [358, 238] on li "سيتوكس يو أبيض شيكارة 50 كجم" at bounding box center [351, 244] width 107 height 12
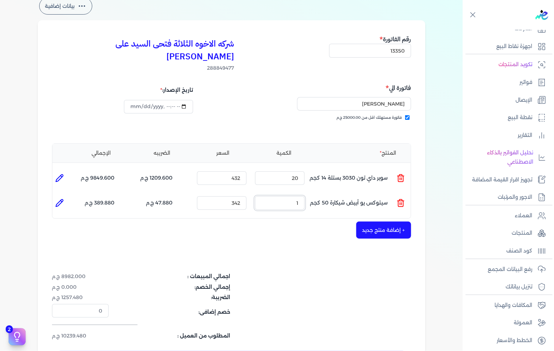
click at [283, 197] on input "1" at bounding box center [279, 204] width 49 height 14
drag, startPoint x: 283, startPoint y: 193, endPoint x: 553, endPoint y: 190, distance: 270.3
click at [292, 197] on input "1" at bounding box center [279, 204] width 49 height 14
type input "4"
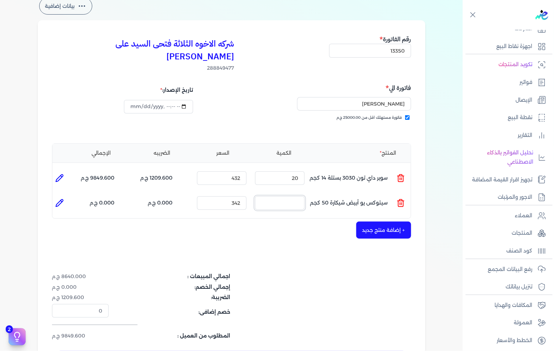
type input "0"
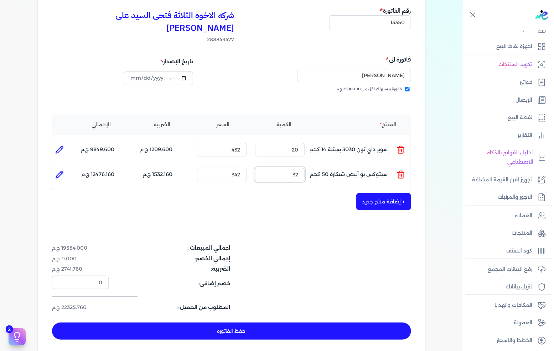
scroll to position [119, 0]
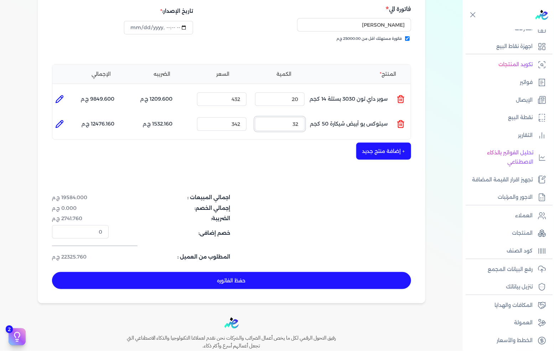
type input "32"
click at [247, 272] on button "حفظ الفاتوره" at bounding box center [231, 280] width 359 height 17
type input "[DATE]"
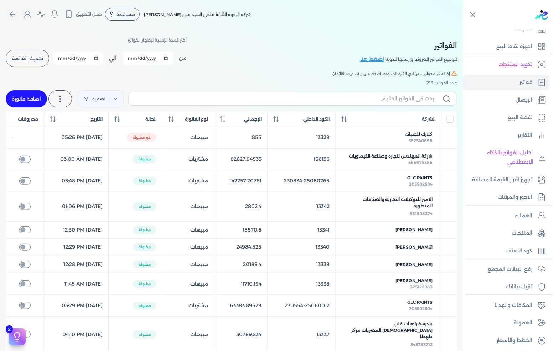
click at [20, 98] on link "اضافة فاتورة" at bounding box center [26, 98] width 41 height 17
select select "EGP"
select select "B"
select select "EGS"
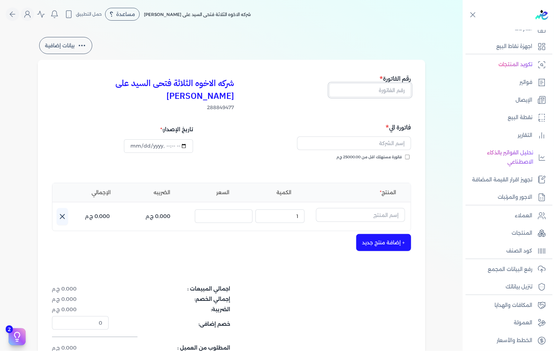
click at [388, 91] on input "text" at bounding box center [370, 90] width 82 height 14
type input "13351"
click at [380, 155] on span "فاتورة مستهلك اقل من 25000.00 ج.م" at bounding box center [369, 158] width 66 height 6
click at [405, 155] on input "فاتورة مستهلك اقل من 25000.00 ج.م" at bounding box center [407, 157] width 5 height 5
checkbox input "true"
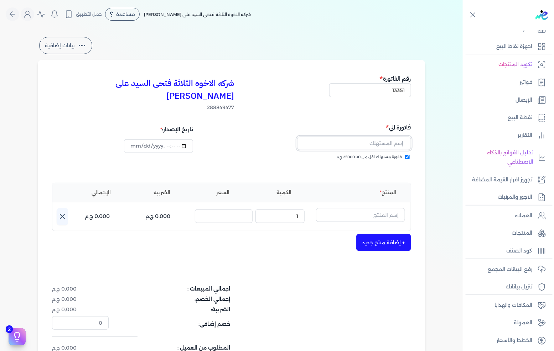
click at [383, 137] on input "text" at bounding box center [354, 144] width 114 height 14
type input "[PERSON_NAME]"
click at [345, 208] on input "text" at bounding box center [360, 215] width 89 height 14
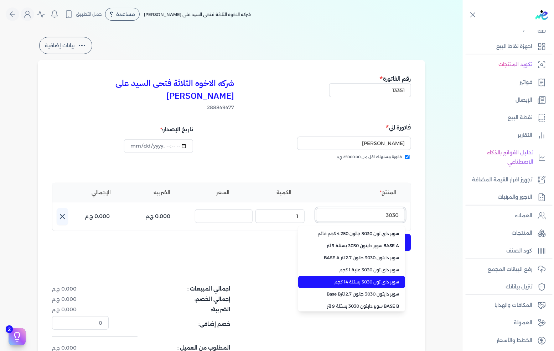
type input "3030"
click at [371, 279] on span "سوبر داي تون 3030 بستلة 14 كجم" at bounding box center [355, 282] width 87 height 6
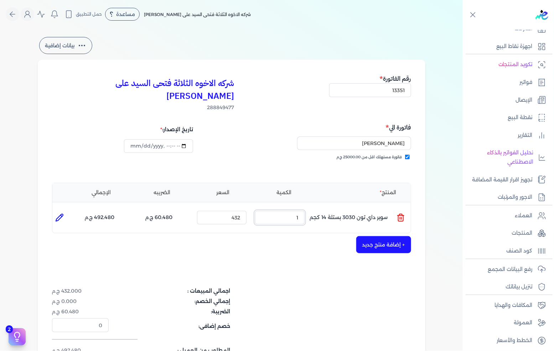
click at [280, 211] on input "1" at bounding box center [279, 218] width 49 height 14
drag, startPoint x: 280, startPoint y: 208, endPoint x: 399, endPoint y: 204, distance: 119.3
click at [282, 211] on input "1" at bounding box center [279, 218] width 49 height 14
type input "32"
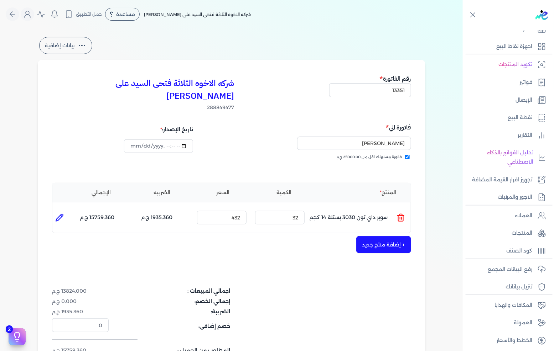
click at [371, 236] on button "+ إضافة منتج جديد" at bounding box center [383, 244] width 55 height 17
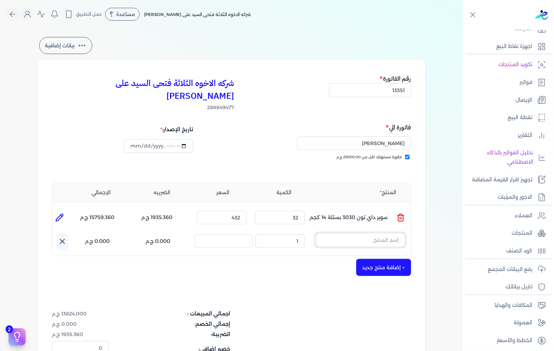
click at [372, 234] on input "text" at bounding box center [360, 241] width 89 height 14
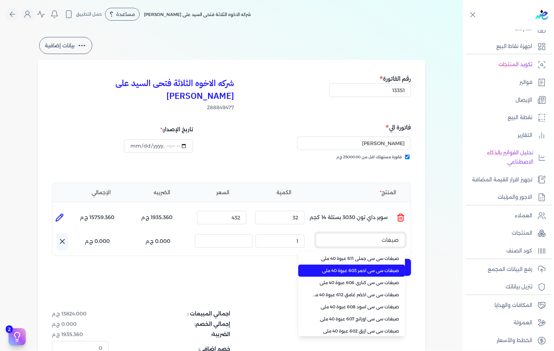
type input "صبغات"
click at [371, 265] on li "صبغات سي سي احمر 603 عبوة 40 ملي" at bounding box center [351, 271] width 107 height 12
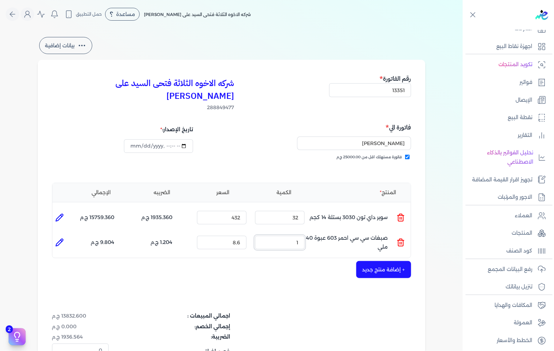
click at [283, 236] on input "1" at bounding box center [279, 243] width 49 height 14
drag, startPoint x: 283, startPoint y: 225, endPoint x: 553, endPoint y: 220, distance: 270.3
click at [287, 236] on input "1" at bounding box center [279, 243] width 49 height 14
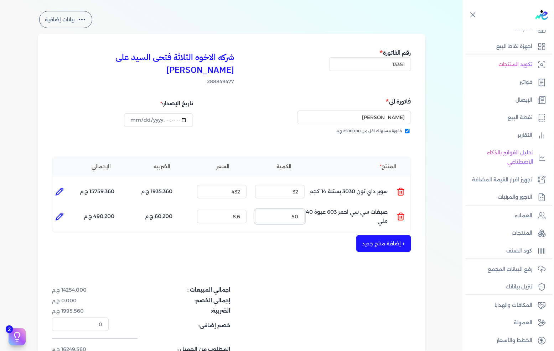
scroll to position [40, 0]
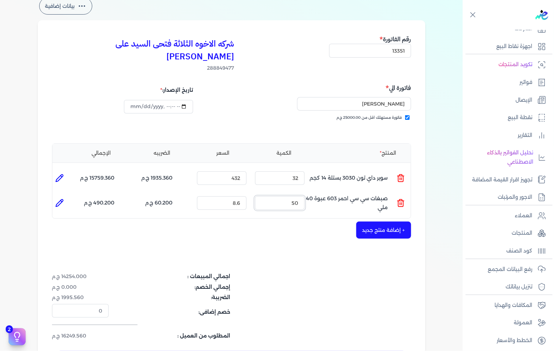
type input "50"
click at [372, 229] on div "شركه الاخوه الثلاثة فتحى السيد على [PERSON_NAME] 288849477 رقم الفاتورة 13351 ف…" at bounding box center [231, 201] width 387 height 362
click at [377, 222] on button "+ إضافة منتج جديد" at bounding box center [383, 230] width 55 height 17
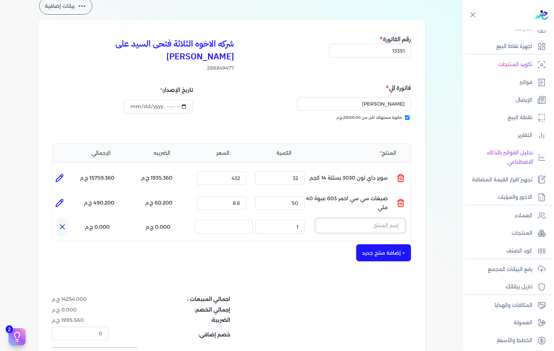
click at [379, 219] on input "text" at bounding box center [360, 226] width 89 height 14
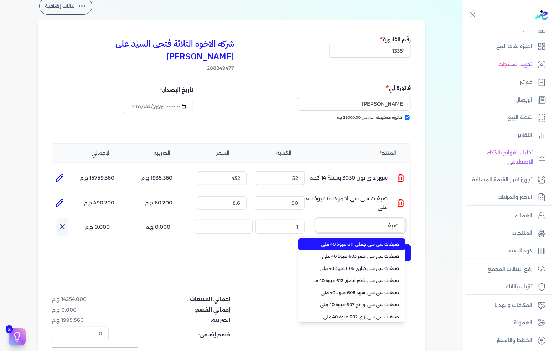
type input "صبغات"
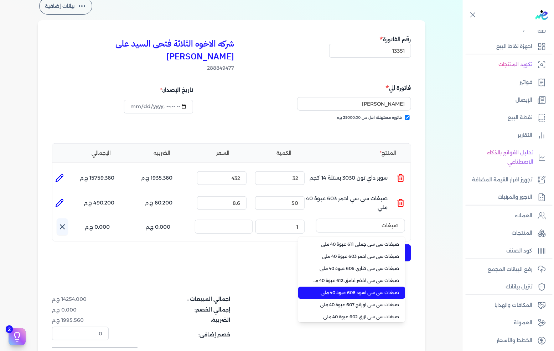
drag, startPoint x: 364, startPoint y: 278, endPoint x: 358, endPoint y: 275, distance: 7.2
click at [365, 290] on span "صبغات سي سي اسود 608 عبوة 40 ملي" at bounding box center [355, 293] width 87 height 6
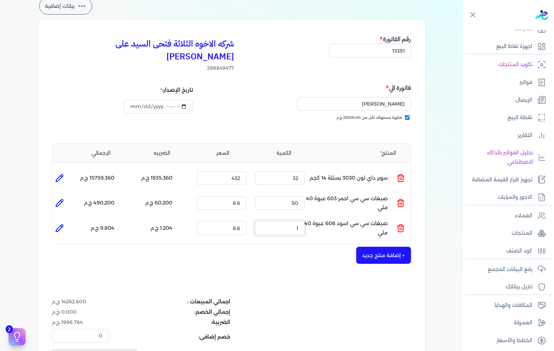
click at [302, 221] on input "1" at bounding box center [279, 228] width 49 height 14
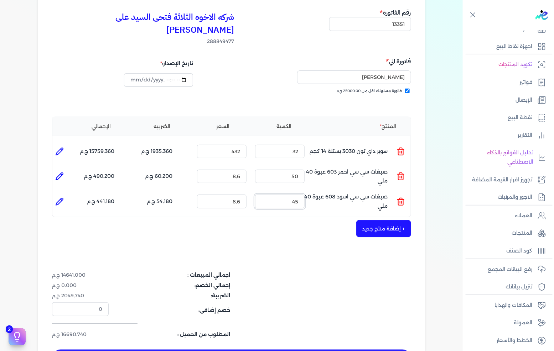
scroll to position [79, 0]
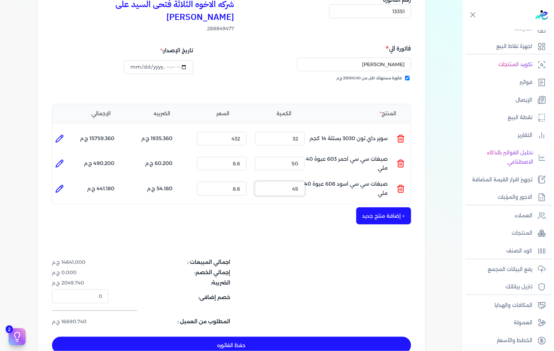
type input "45"
click at [387, 208] on button "+ إضافة منتج جديد" at bounding box center [383, 216] width 55 height 17
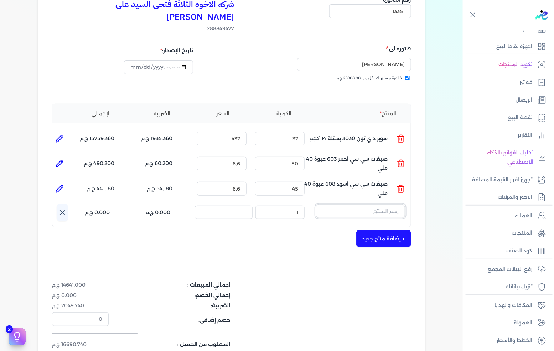
click at [382, 205] on input "text" at bounding box center [360, 212] width 89 height 14
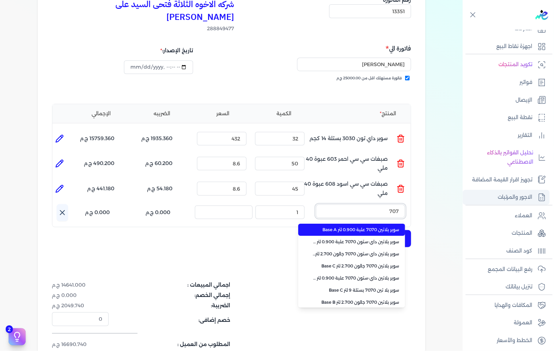
type input "7070"
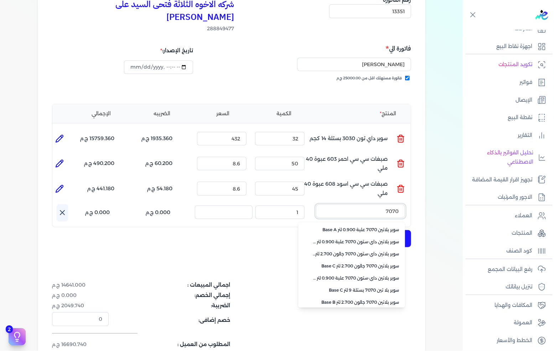
scroll to position [159, 0]
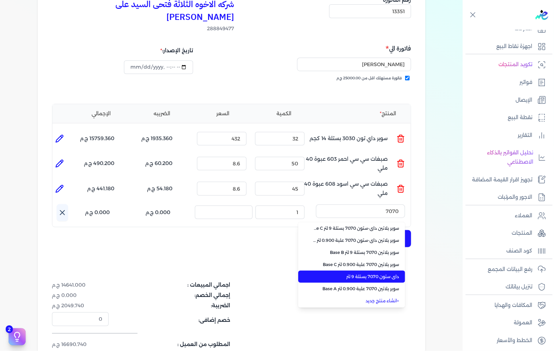
click at [369, 274] on span "داي ستون 7070 بستلة 9 لتر" at bounding box center [355, 277] width 87 height 6
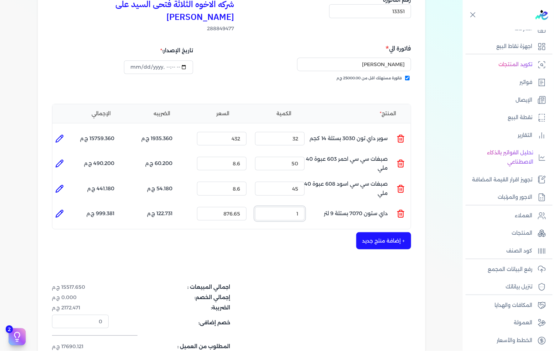
click at [283, 207] on input "1" at bounding box center [279, 214] width 49 height 14
type input "1"
type input "0"
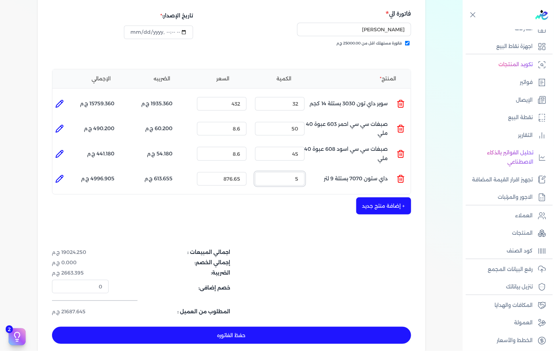
scroll to position [119, 0]
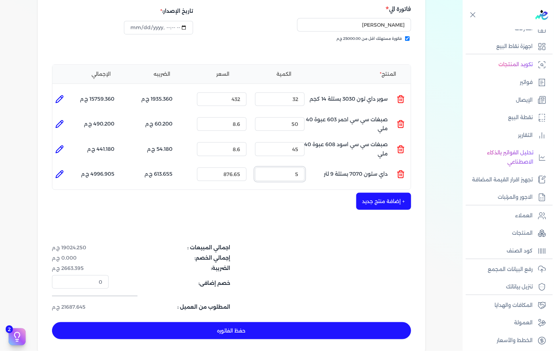
type input "5"
click at [271, 323] on button "حفظ الفاتوره" at bounding box center [231, 331] width 359 height 17
type input "[DATE]"
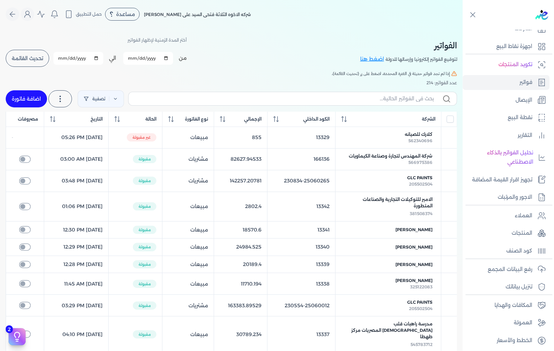
click at [26, 101] on link "اضافة فاتورة" at bounding box center [26, 98] width 41 height 17
select select "EGP"
select select "B"
select select "EGS"
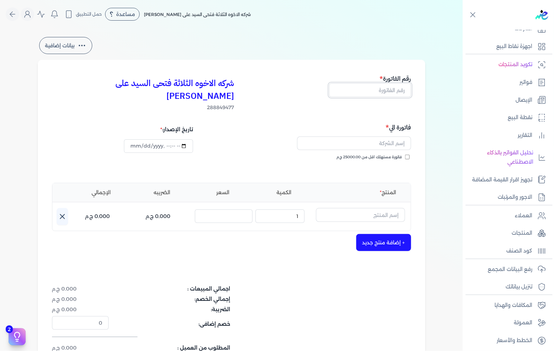
drag, startPoint x: 359, startPoint y: 88, endPoint x: 553, endPoint y: 68, distance: 195.5
click at [359, 88] on input "text" at bounding box center [370, 90] width 82 height 14
type input "13352"
click at [369, 141] on div "فاتورة الي فاتورة مستهلك اقل من 25000.00 ج.م" at bounding box center [322, 148] width 177 height 51
click at [369, 155] on span "فاتورة مستهلك اقل من 25000.00 ج.م" at bounding box center [369, 158] width 66 height 6
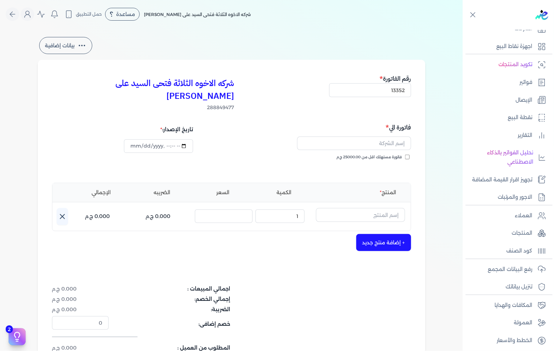
click at [405, 155] on input "فاتورة مستهلك اقل من 25000.00 ج.م" at bounding box center [407, 157] width 5 height 5
checkbox input "true"
click at [375, 137] on input "text" at bounding box center [354, 144] width 114 height 14
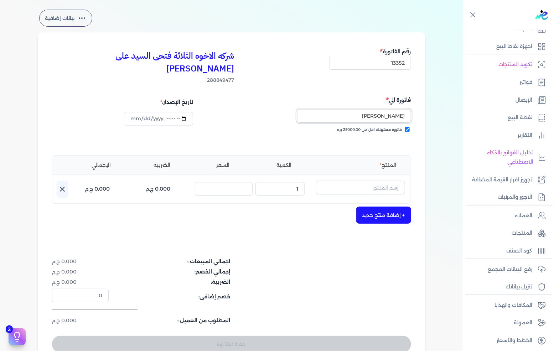
scroll to position [40, 0]
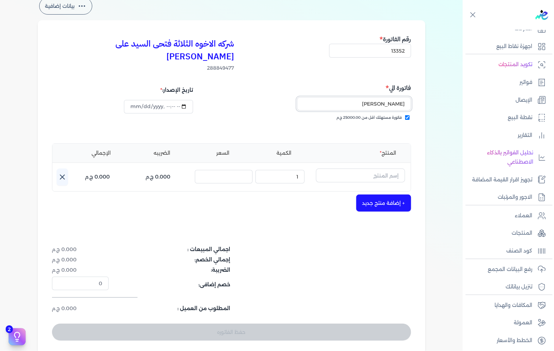
type input "[PERSON_NAME]"
drag, startPoint x: 386, startPoint y: 162, endPoint x: 553, endPoint y: 164, distance: 167.0
click at [386, 169] on input "text" at bounding box center [360, 176] width 89 height 14
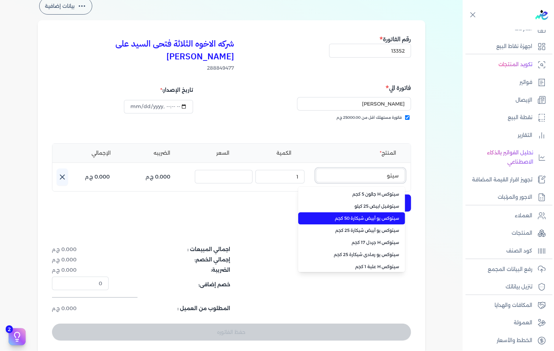
type input "سيتو"
click at [348, 215] on span "سيتوكس يو أبيض شيكارة 50 كجم" at bounding box center [355, 218] width 87 height 6
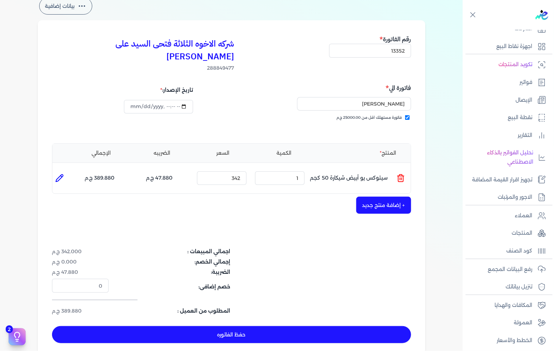
click at [301, 172] on div "الكمية : 1" at bounding box center [279, 178] width 55 height 19
click at [298, 172] on input "1" at bounding box center [279, 179] width 49 height 14
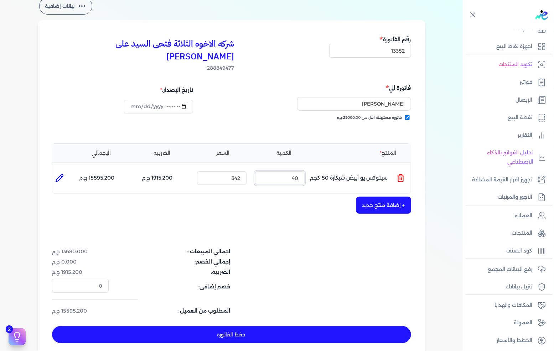
type input "40"
click at [406, 200] on button "+ إضافة منتج جديد" at bounding box center [383, 205] width 55 height 17
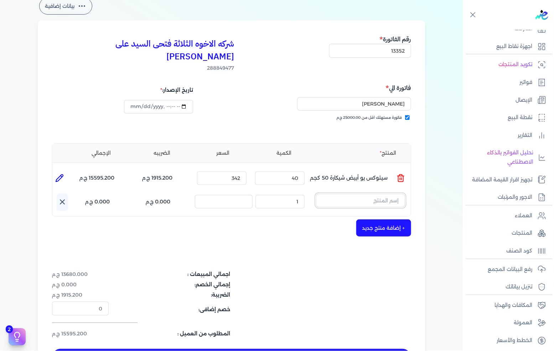
click at [396, 194] on input "text" at bounding box center [360, 201] width 89 height 14
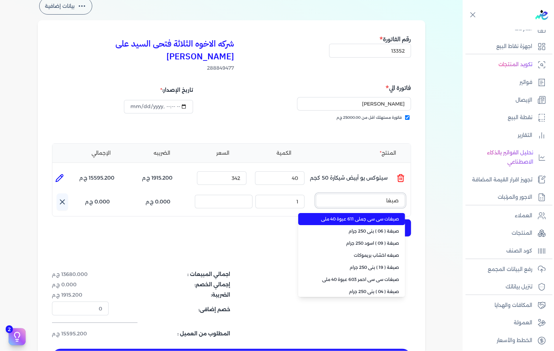
type input "صبغات"
click at [366, 216] on span "صبغات سي سي جملي 611 عبوة 40 ملي" at bounding box center [355, 219] width 87 height 6
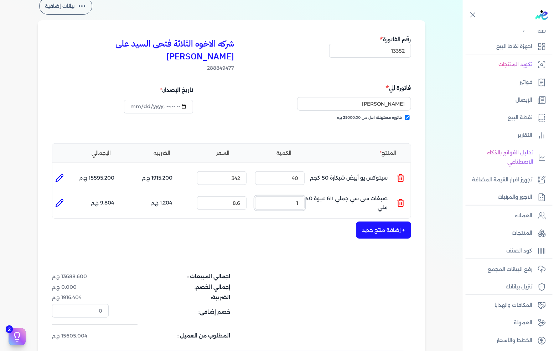
click at [288, 197] on input "1" at bounding box center [279, 204] width 49 height 14
type input "55"
click at [374, 222] on button "+ إضافة منتج جديد" at bounding box center [383, 230] width 55 height 17
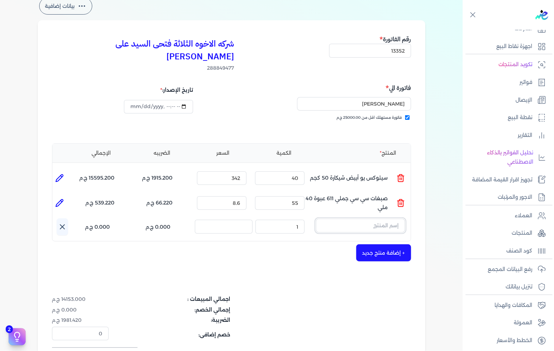
click at [374, 219] on input "text" at bounding box center [360, 226] width 89 height 14
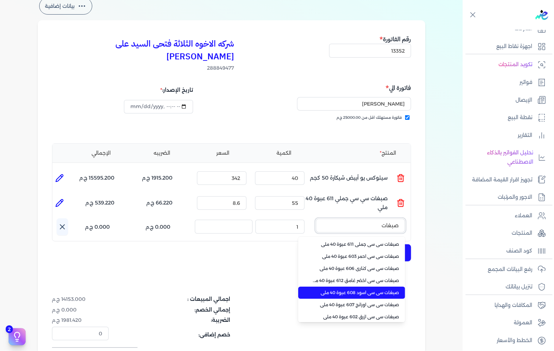
type input "صبغات"
click at [359, 290] on span "صبغات سي سي اسود 608 عبوة 40 ملي" at bounding box center [355, 293] width 87 height 6
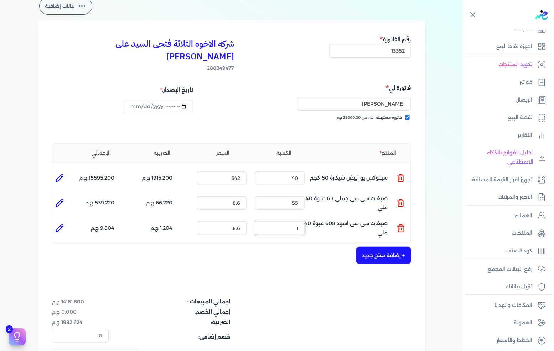
click at [291, 221] on input "1" at bounding box center [279, 228] width 49 height 14
type input "55"
click at [391, 247] on button "+ إضافة منتج جديد" at bounding box center [383, 255] width 55 height 17
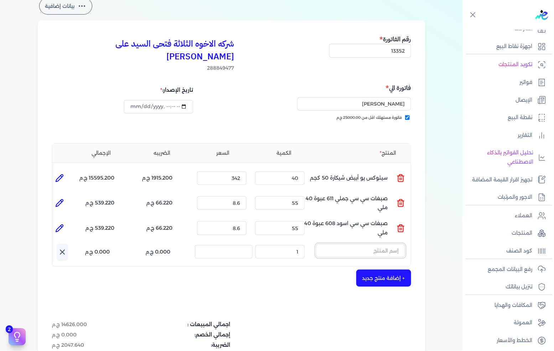
click at [382, 244] on input "text" at bounding box center [360, 251] width 89 height 14
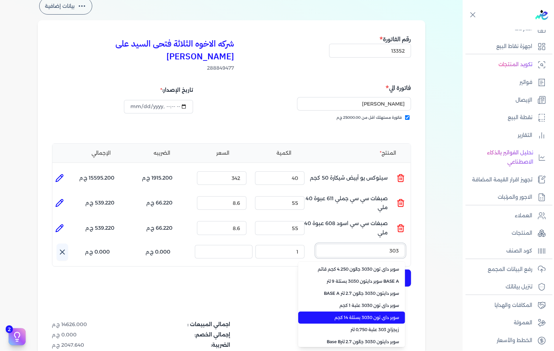
type input "303"
click at [367, 312] on li "سوبر داي تون 3030 بستلة 14 كجم" at bounding box center [351, 318] width 107 height 12
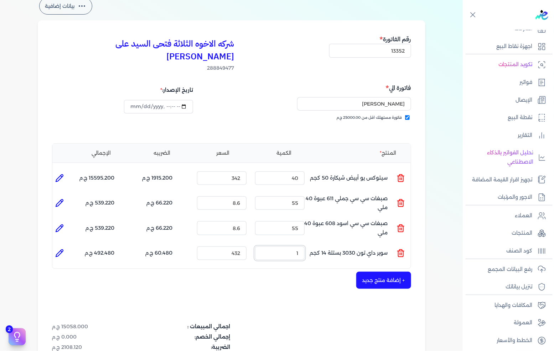
click at [299, 247] on input "1" at bounding box center [279, 254] width 49 height 14
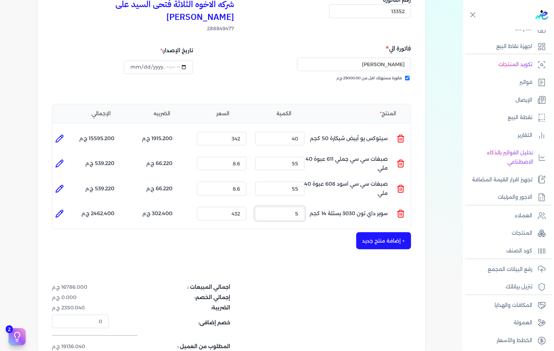
scroll to position [119, 0]
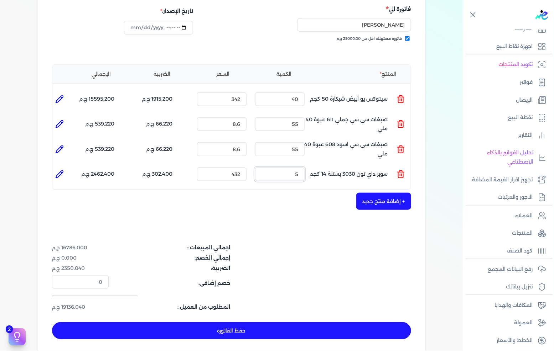
type input "5"
click at [223, 323] on button "حفظ الفاتوره" at bounding box center [231, 331] width 359 height 17
type input "[DATE]"
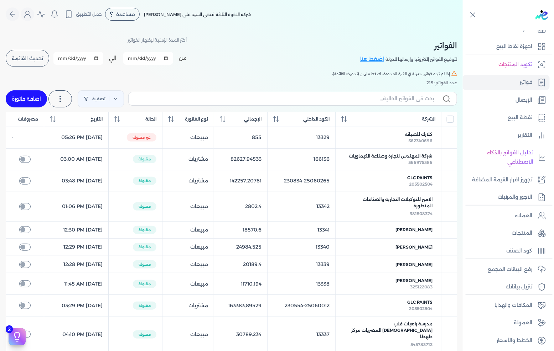
click at [22, 98] on link "اضافة فاتورة" at bounding box center [26, 98] width 41 height 17
select select "EGP"
select select "B"
select select "EGS"
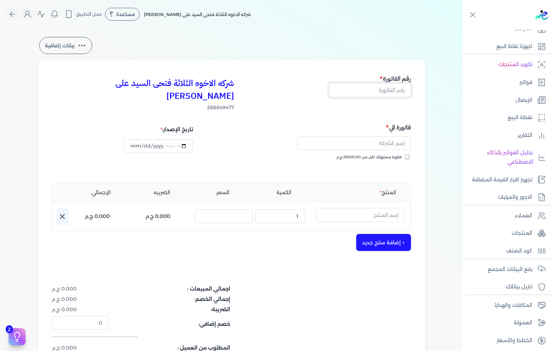
click at [387, 96] on input "text" at bounding box center [370, 90] width 82 height 14
type input "13353"
click at [407, 155] on input "فاتورة مستهلك اقل من 25000.00 ج.م" at bounding box center [407, 157] width 5 height 5
checkbox input "true"
click at [405, 137] on input "text" at bounding box center [354, 144] width 114 height 14
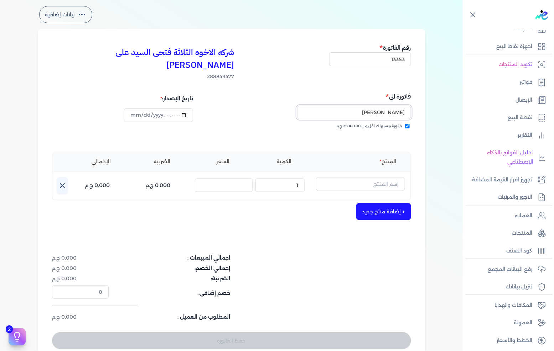
scroll to position [40, 0]
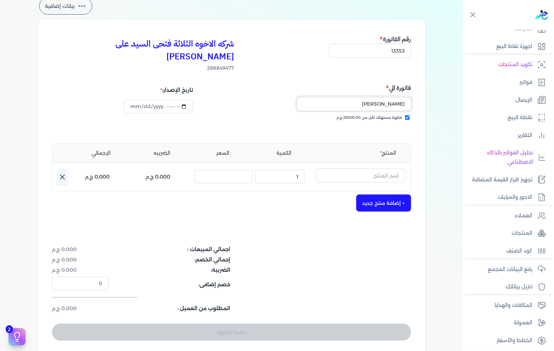
type input "[PERSON_NAME]"
click at [383, 169] on input "text" at bounding box center [360, 176] width 89 height 14
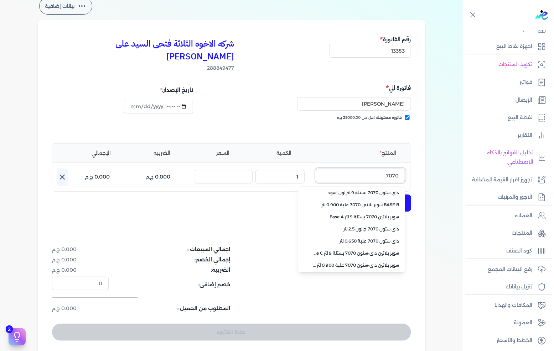
scroll to position [159, 0]
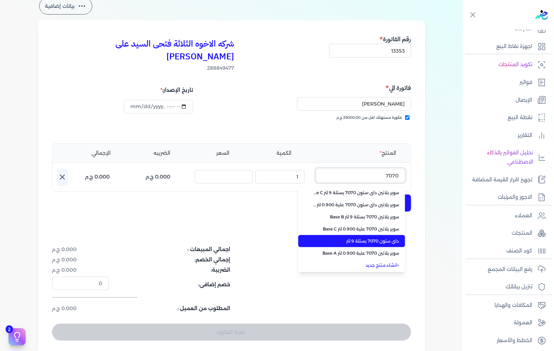
type input "7070"
click at [375, 238] on span "داي ستون 7070 بستلة 9 لتر" at bounding box center [355, 241] width 87 height 6
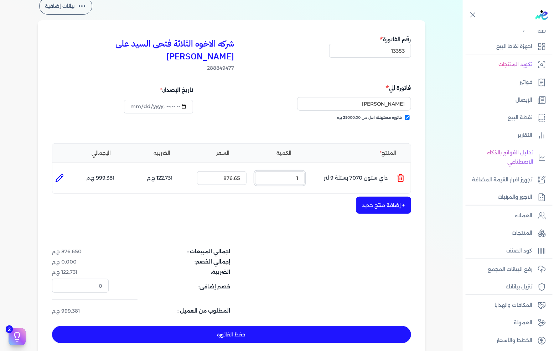
click at [300, 172] on input "1" at bounding box center [279, 179] width 49 height 14
type input "20"
click at [387, 200] on button "+ إضافة منتج جديد" at bounding box center [383, 205] width 55 height 17
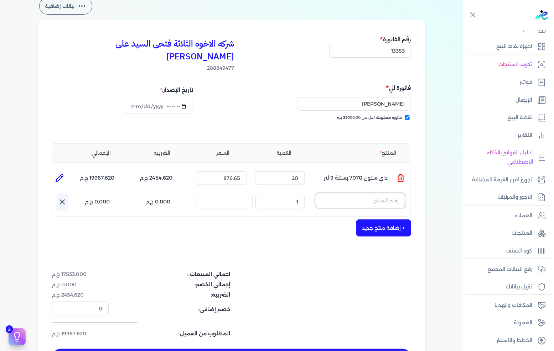
click at [388, 194] on input "text" at bounding box center [360, 201] width 89 height 14
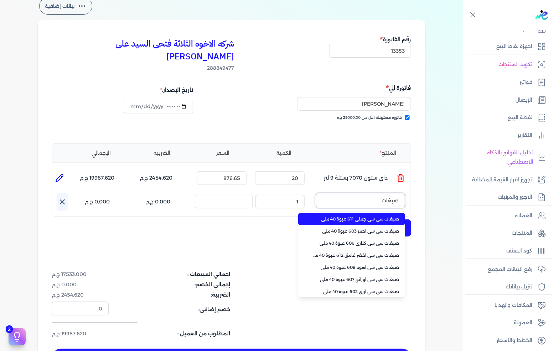
type input "صبغات"
click at [376, 216] on span "صبغات سي سي جملي 611 عبوة 40 ملي" at bounding box center [355, 219] width 87 height 6
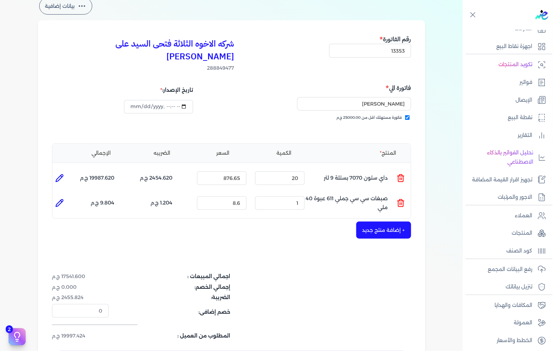
click at [280, 198] on div "الكمية : 1" at bounding box center [279, 203] width 55 height 19
click at [289, 197] on input "1" at bounding box center [279, 204] width 49 height 14
type input "55"
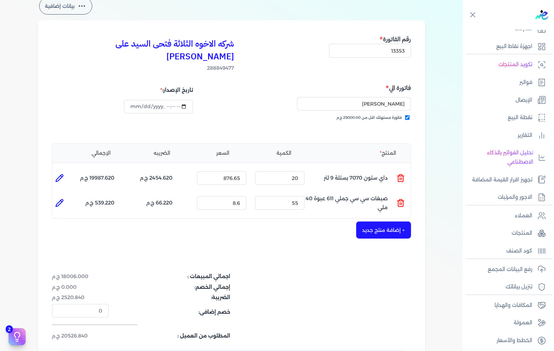
click at [389, 222] on button "+ إضافة منتج جديد" at bounding box center [383, 230] width 55 height 17
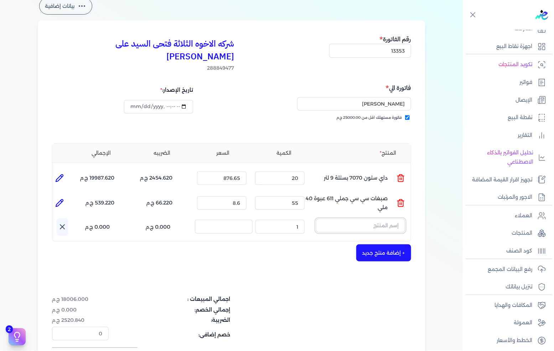
click at [374, 219] on input "text" at bounding box center [360, 226] width 89 height 14
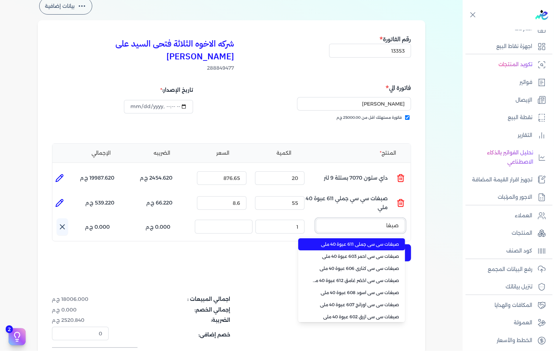
type input "صبغات"
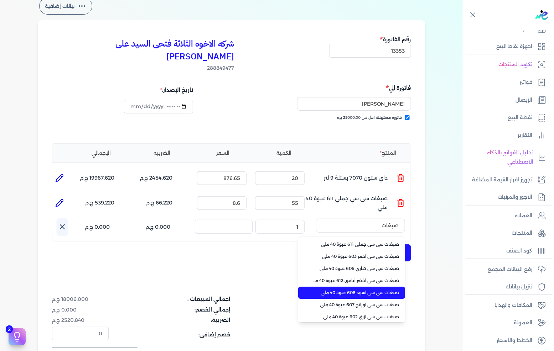
click at [366, 290] on span "صبغات سي سي اسود 608 عبوة 40 ملي" at bounding box center [355, 293] width 87 height 6
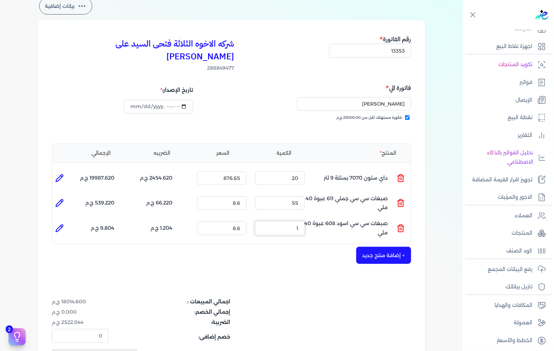
click at [283, 221] on input "1" at bounding box center [279, 228] width 49 height 14
drag, startPoint x: 283, startPoint y: 210, endPoint x: 346, endPoint y: 202, distance: 63.2
click at [286, 221] on input "1" at bounding box center [279, 228] width 49 height 14
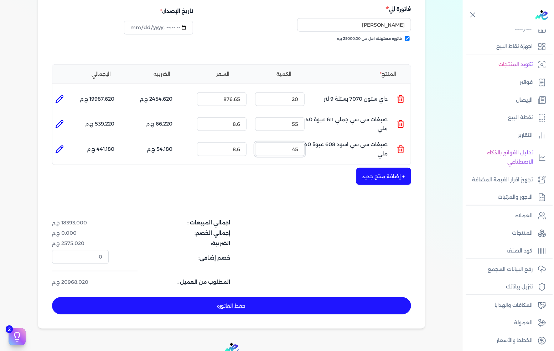
type input "45"
click at [305, 298] on button "حفظ الفاتوره" at bounding box center [231, 306] width 359 height 17
type input "[DATE]"
